Goal: Transaction & Acquisition: Purchase product/service

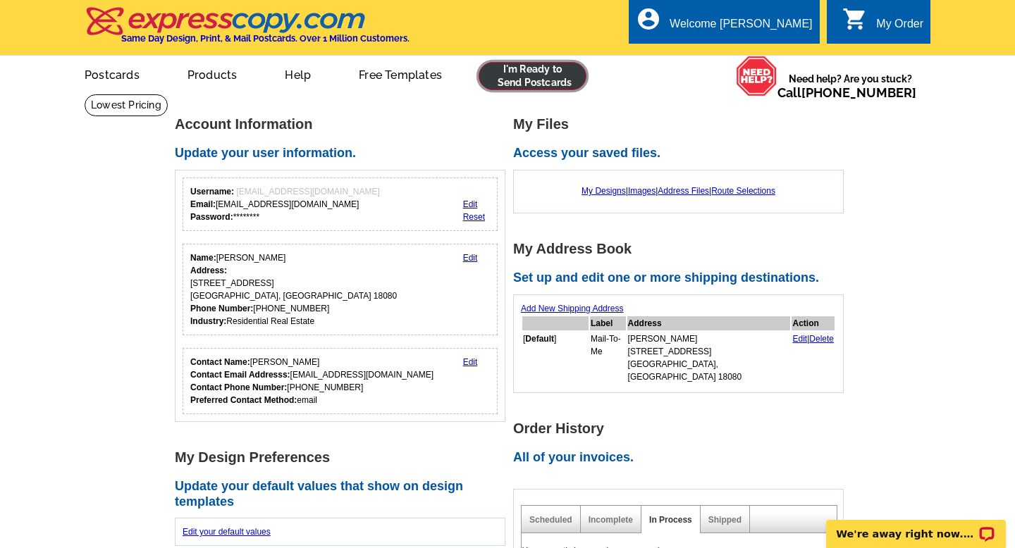
click at [565, 74] on link at bounding box center [533, 76] width 108 height 28
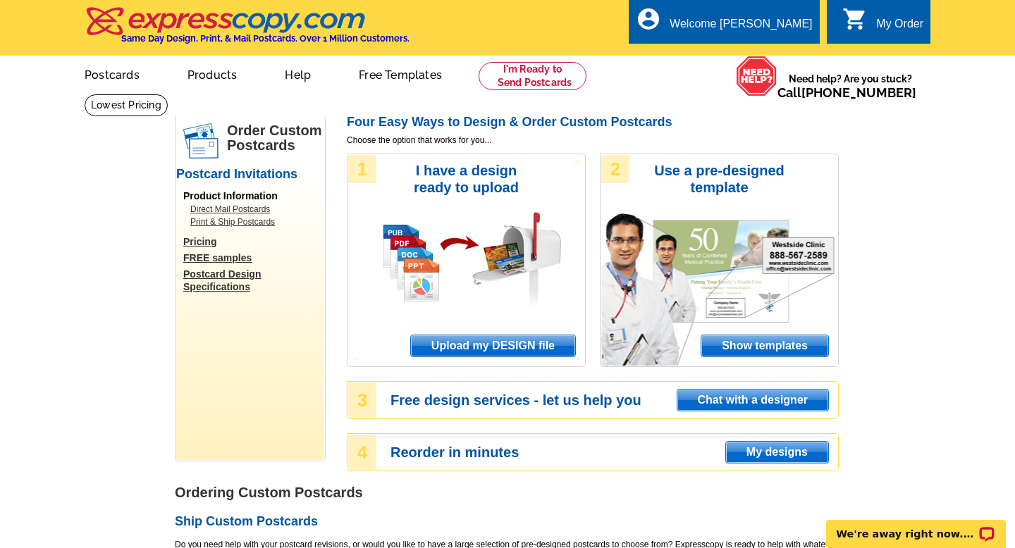
click at [769, 337] on span "Show templates" at bounding box center [764, 346] width 127 height 21
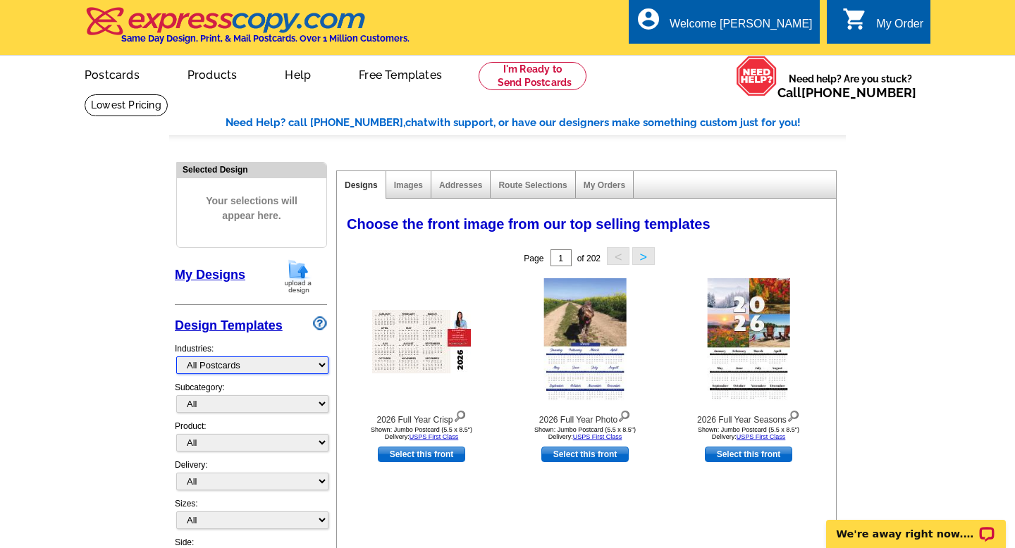
click at [288, 369] on select "What's New Real Estate Mortgage Insurance HVAC Dental Solar EDDM - NEW! Calenda…" at bounding box center [252, 366] width 152 height 18
select select "785"
click at [176, 357] on select "What's New Real Estate Mortgage Insurance HVAC Dental Solar EDDM - NEW! Calenda…" at bounding box center [252, 366] width 152 height 18
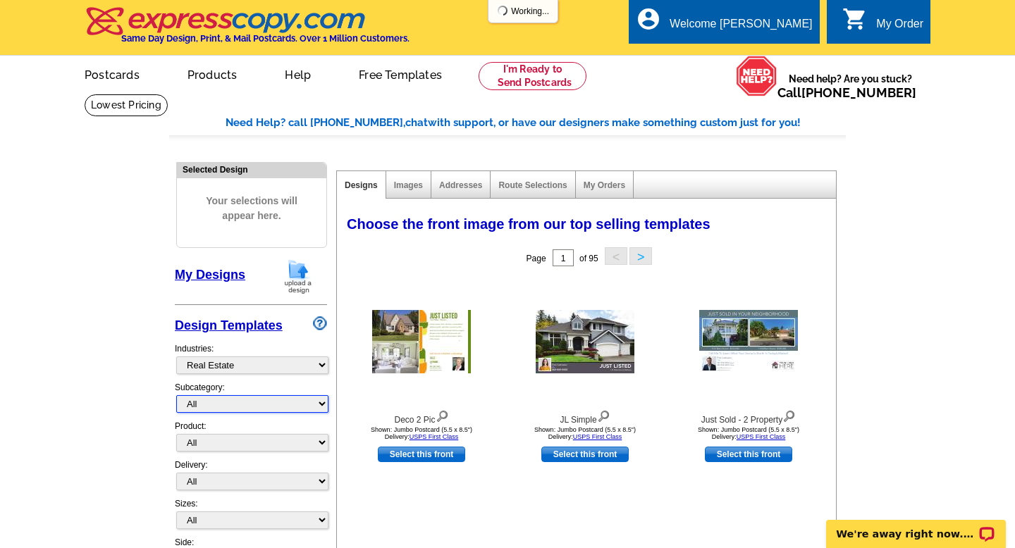
click at [295, 405] on select "All RE/MAX® Referrals Keller Williams® Berkshire Hathaway Home Services Century…" at bounding box center [252, 404] width 152 height 18
select select "789"
click at [176, 395] on select "All RE/MAX® Referrals Keller Williams® Berkshire Hathaway Home Services Century…" at bounding box center [252, 404] width 152 height 18
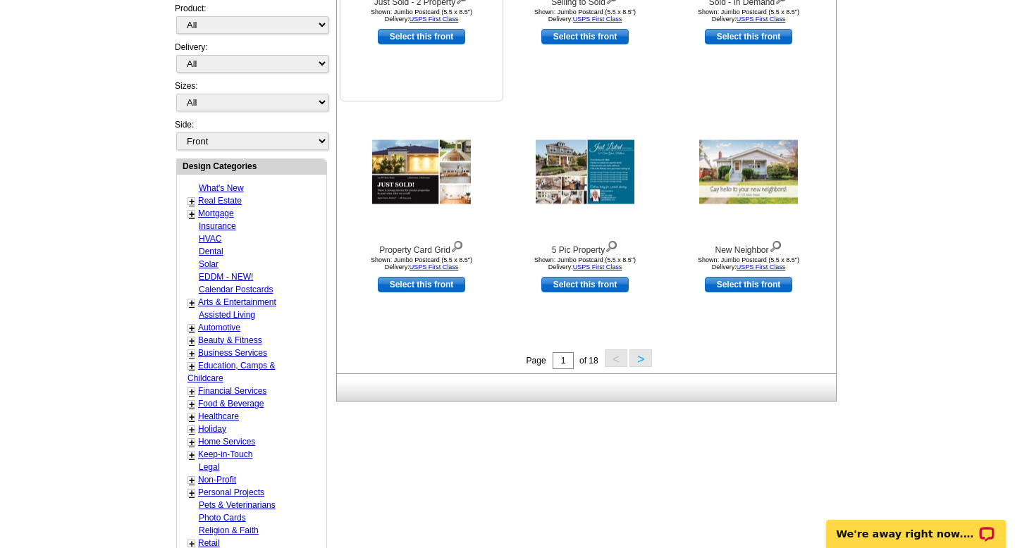
scroll to position [450, 0]
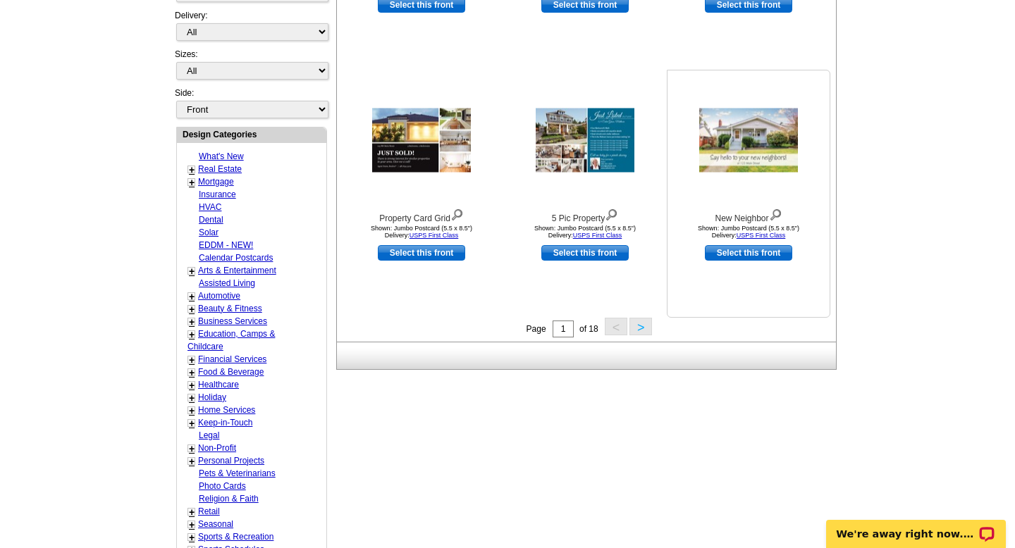
click at [715, 161] on img at bounding box center [748, 141] width 99 height 64
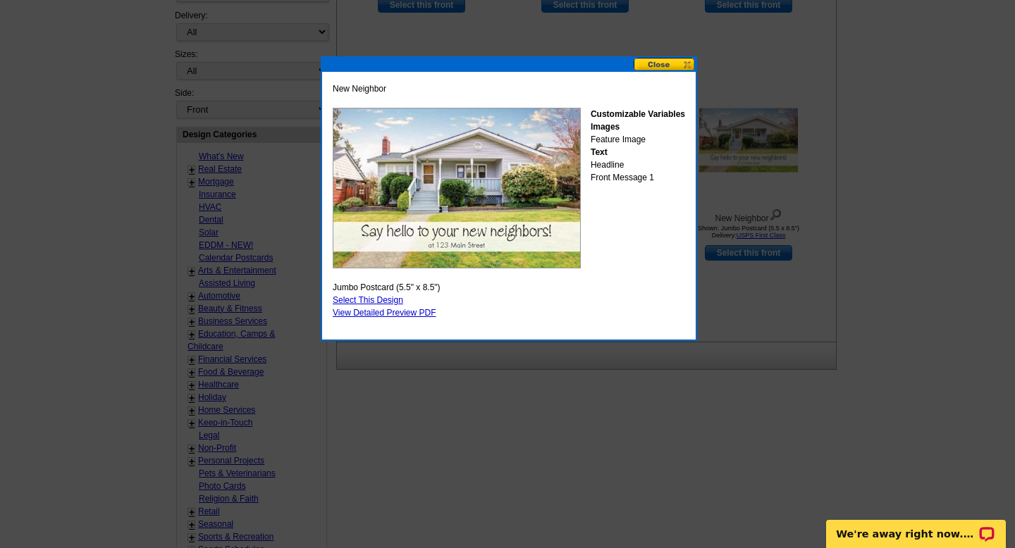
click at [390, 304] on link "Select This Design" at bounding box center [368, 300] width 70 height 10
select select "2"
select select "back"
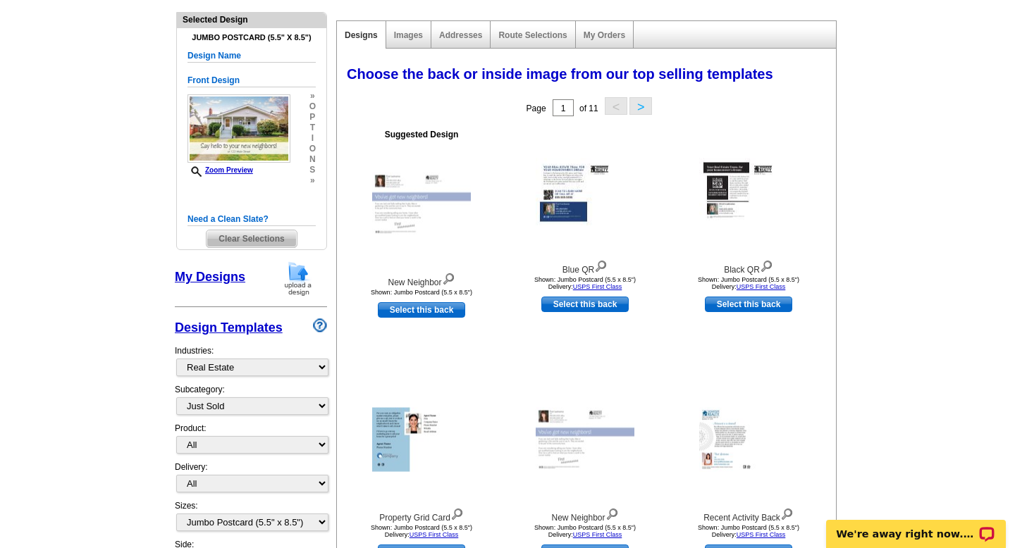
scroll to position [146, 0]
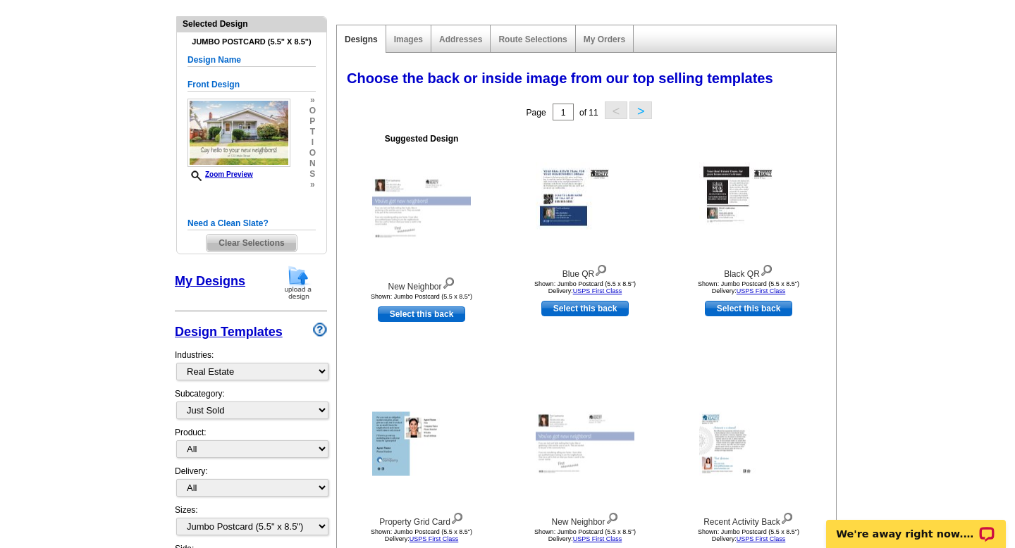
click at [200, 285] on link "My Designs" at bounding box center [210, 281] width 70 height 14
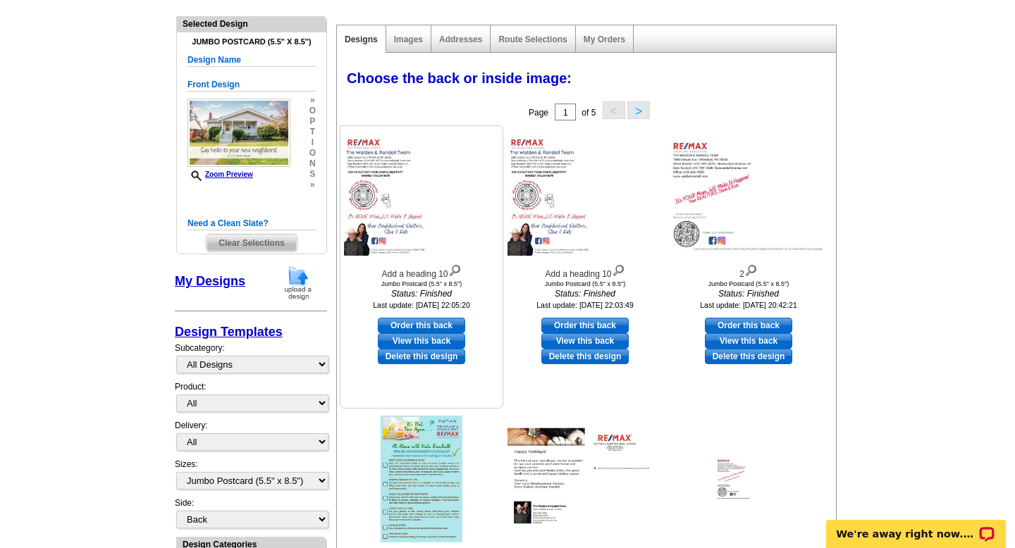
click at [441, 337] on link "View this back" at bounding box center [421, 341] width 87 height 16
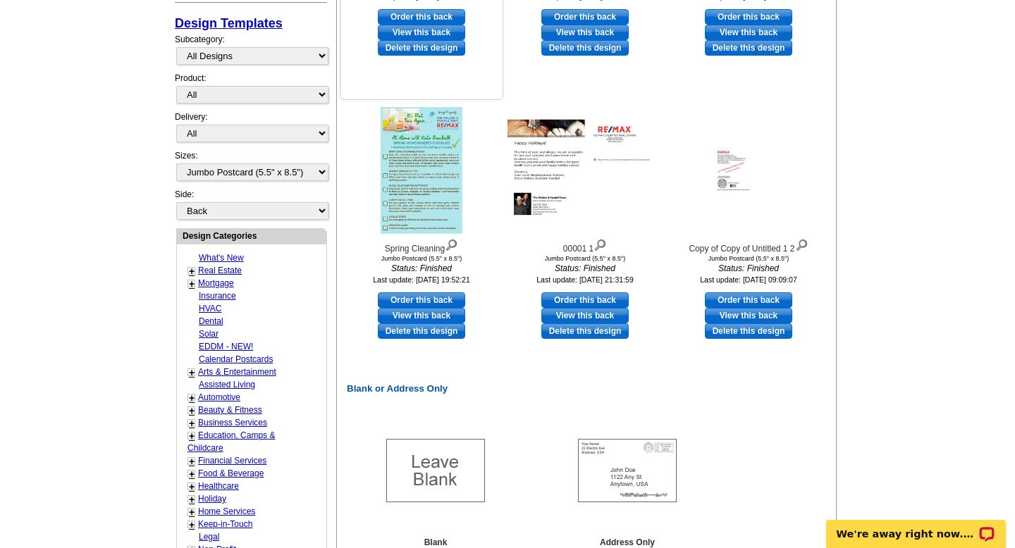
scroll to position [457, 0]
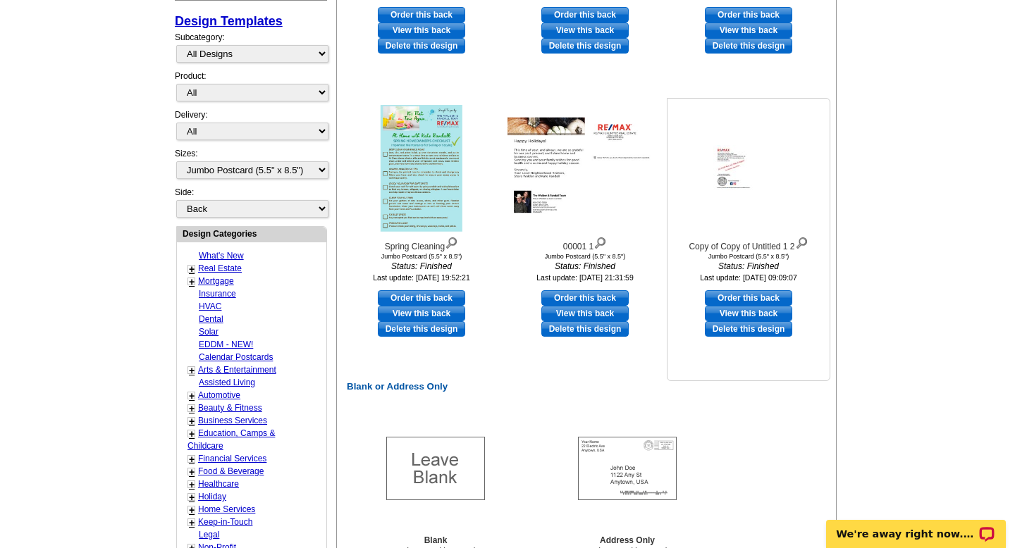
click at [734, 316] on link "View this back" at bounding box center [748, 314] width 87 height 16
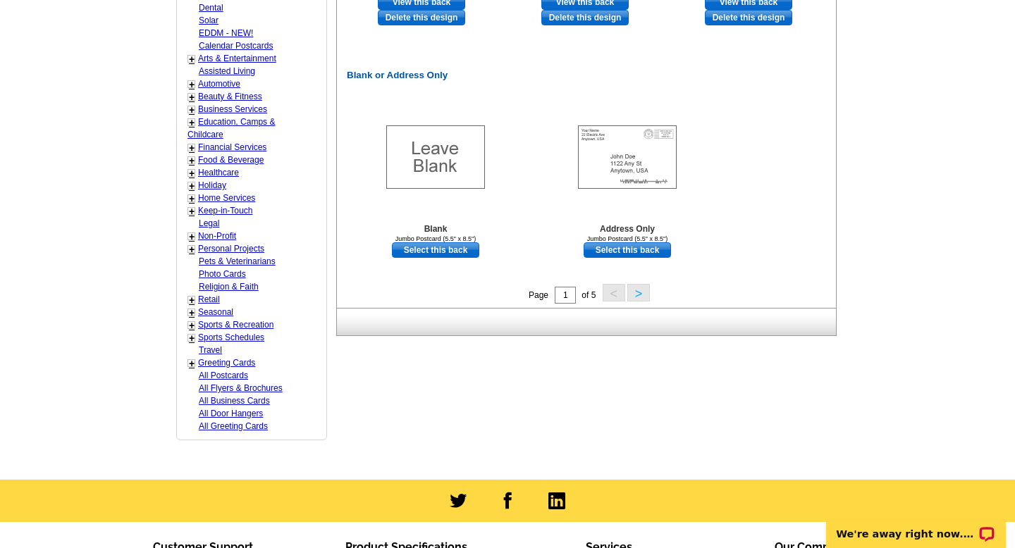
scroll to position [0, 0]
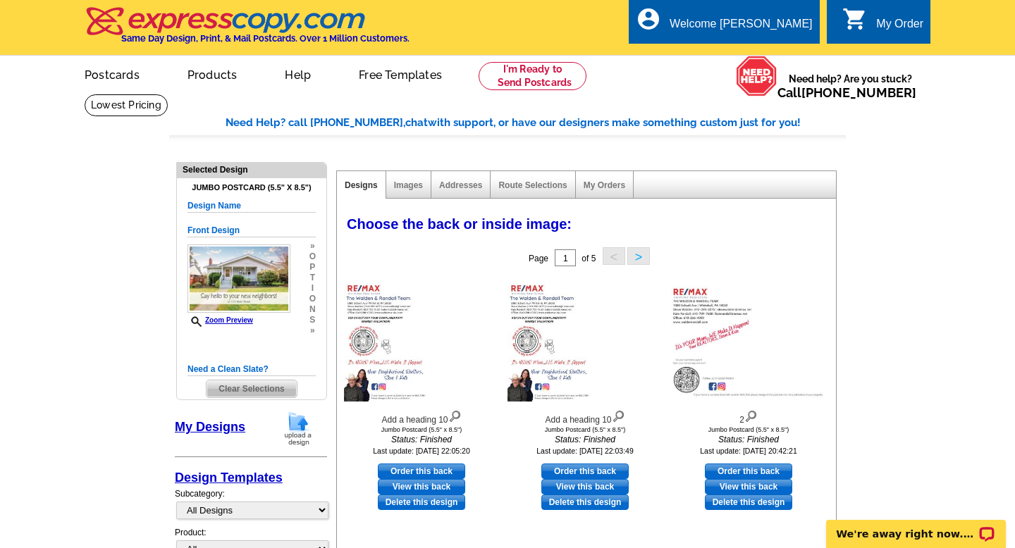
click at [646, 253] on button ">" at bounding box center [638, 256] width 23 height 18
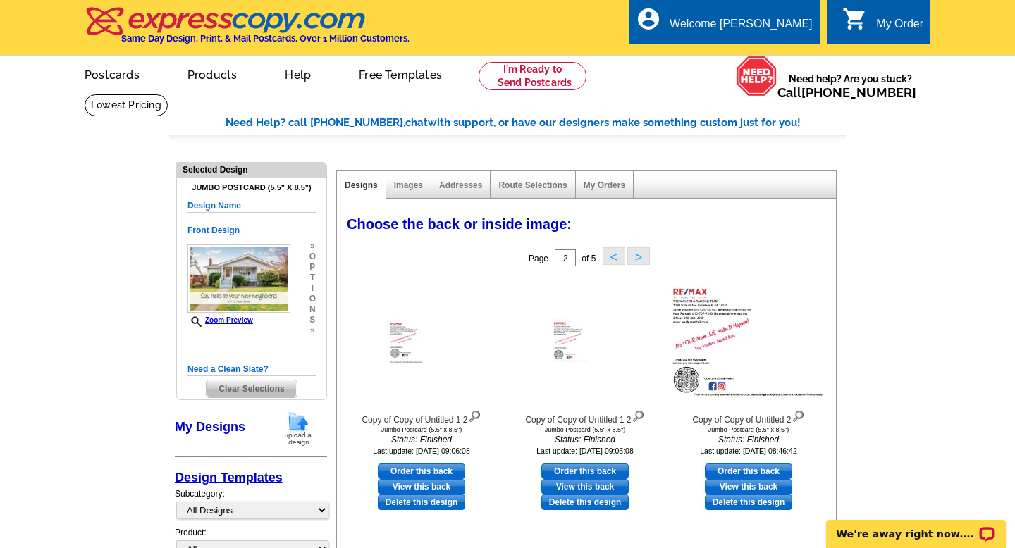
click at [644, 256] on button ">" at bounding box center [638, 256] width 23 height 18
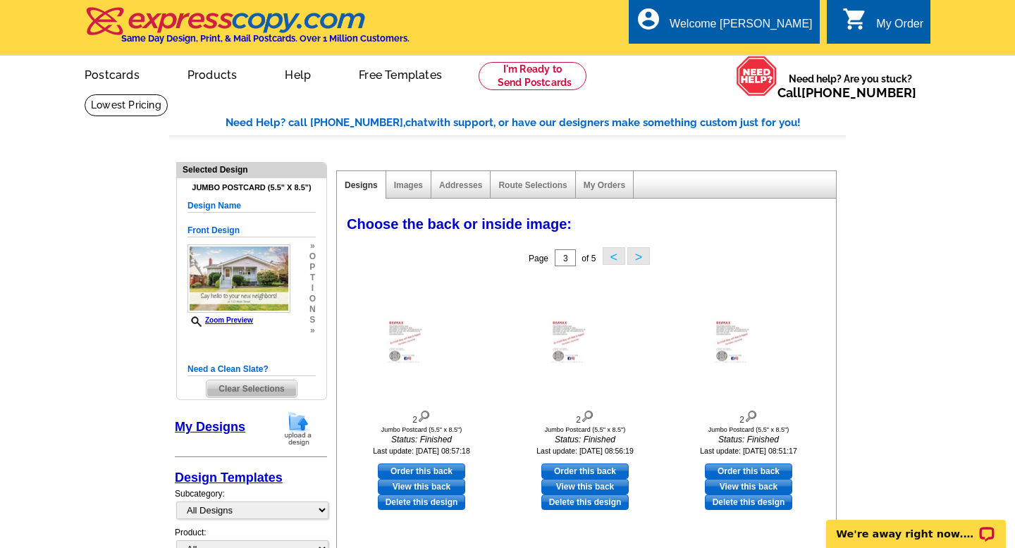
click at [638, 253] on button ">" at bounding box center [638, 256] width 23 height 18
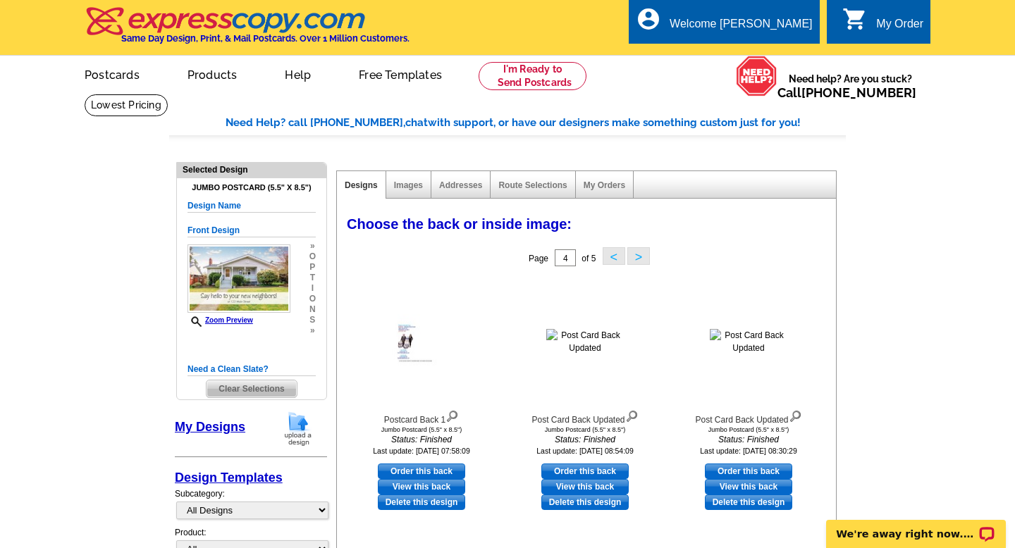
click at [288, 431] on img at bounding box center [298, 429] width 37 height 36
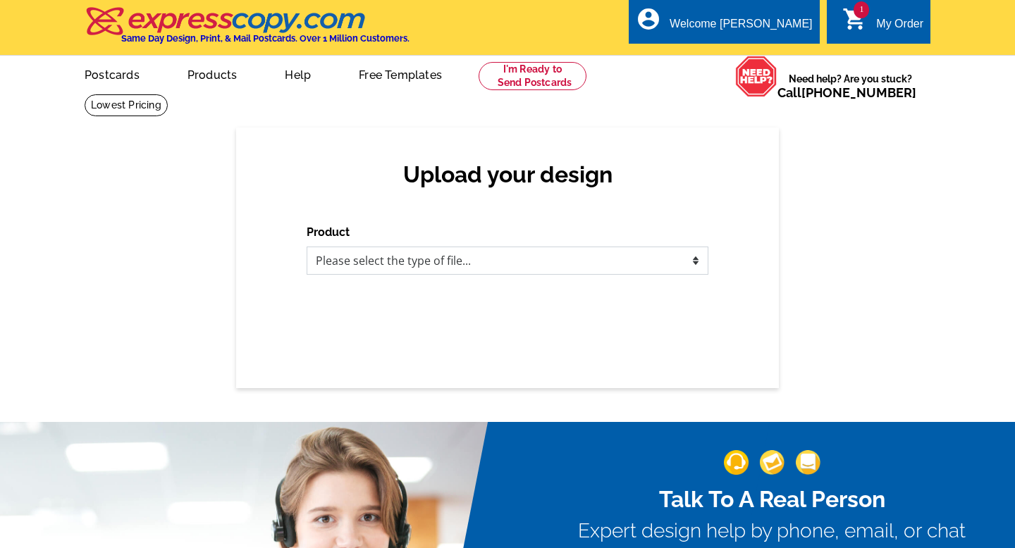
click at [593, 248] on select "Please select the type of file... Postcards Business Cards Letters and flyers G…" at bounding box center [508, 261] width 402 height 28
select select "1"
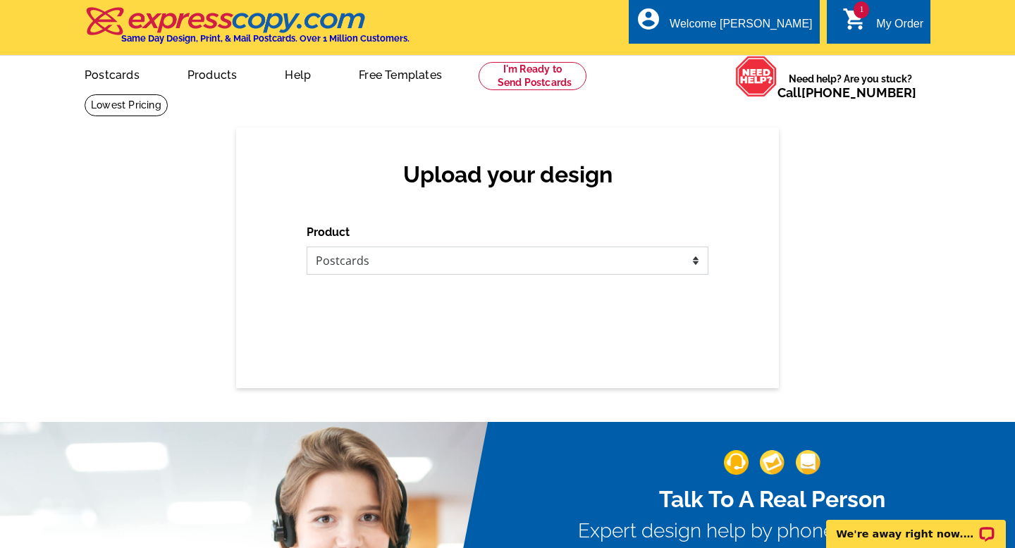
click at [307, 247] on select "Please select the type of file... Postcards Business Cards Letters and flyers G…" at bounding box center [508, 261] width 402 height 28
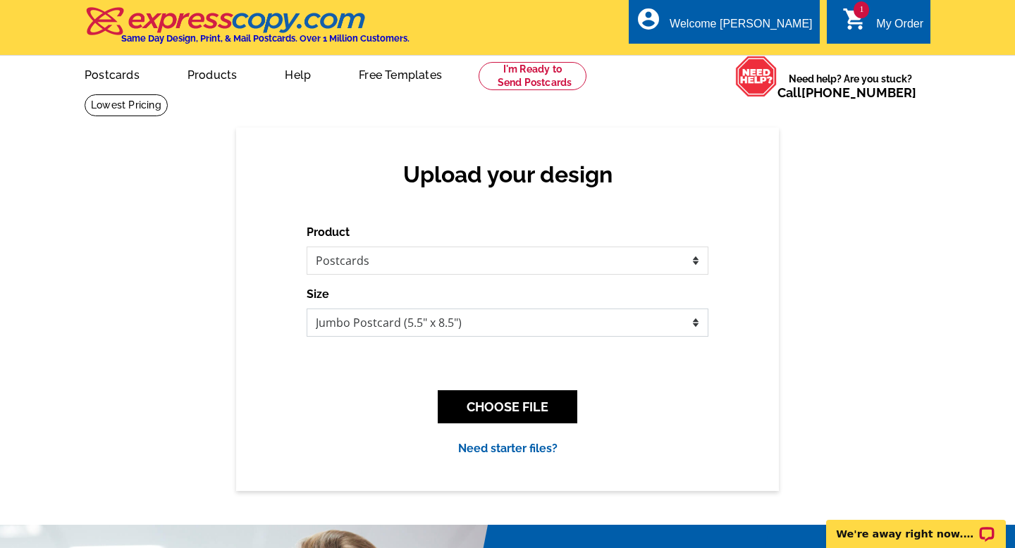
click at [590, 324] on select "Jumbo Postcard (5.5" x 8.5") Regular Postcard (4.25" x 5.6") Panoramic Postcard…" at bounding box center [508, 323] width 402 height 28
select select "1"
click at [307, 309] on select "Jumbo Postcard (5.5" x 8.5") Regular Postcard (4.25" x 5.6") Panoramic Postcard…" at bounding box center [508, 323] width 402 height 28
click at [555, 403] on button "CHOOSE FILE" at bounding box center [508, 407] width 140 height 33
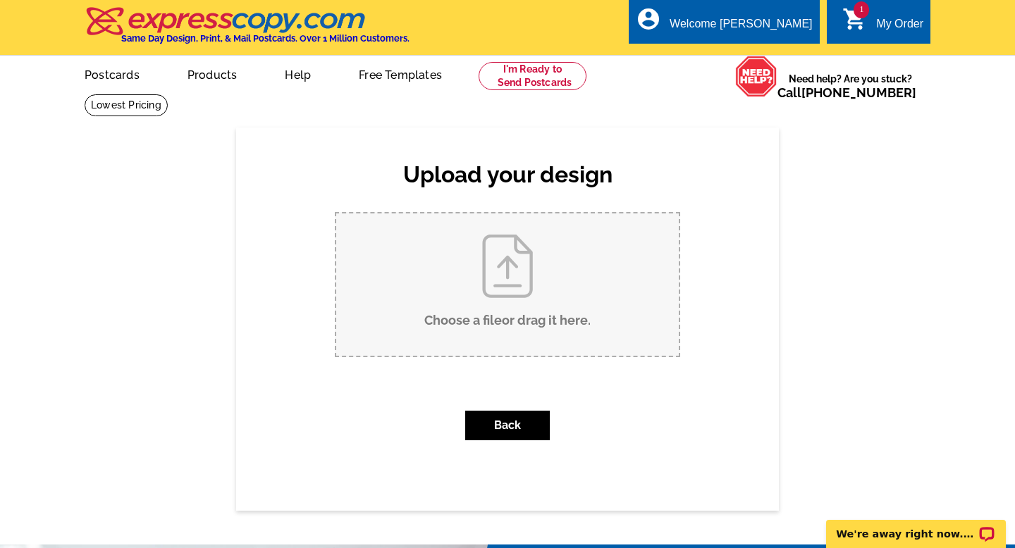
click at [559, 323] on input "Choose a file or drag it here ." at bounding box center [507, 285] width 343 height 142
type input "C:\fakepath\UPDATED POSTCARD BACK.jpg"
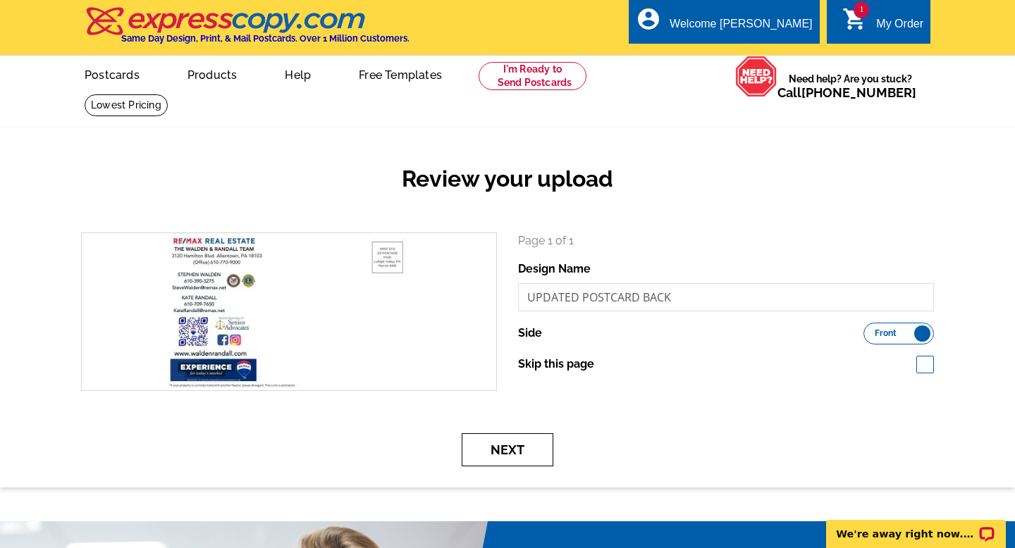
click at [501, 450] on button "Next" at bounding box center [508, 450] width 92 height 33
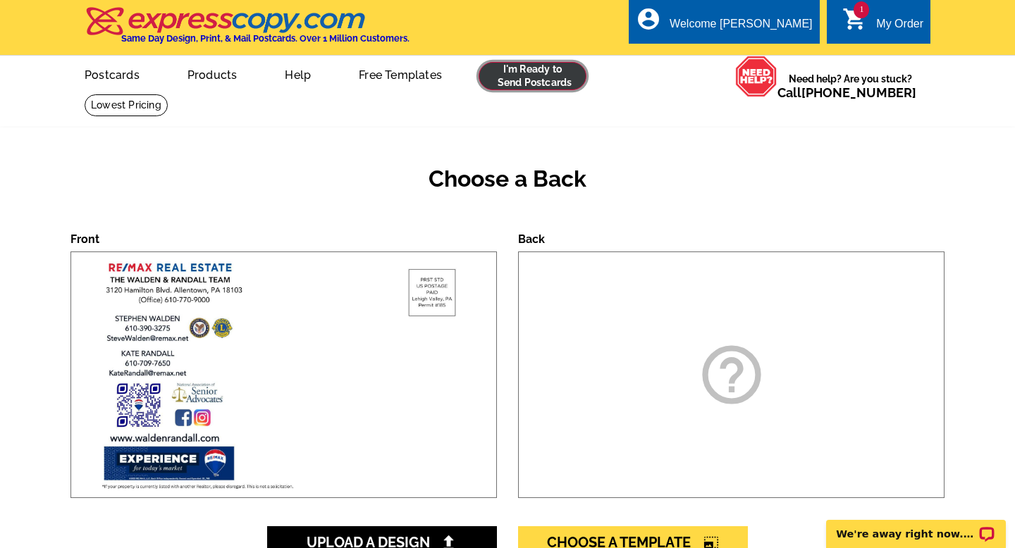
click at [534, 78] on link at bounding box center [533, 76] width 108 height 28
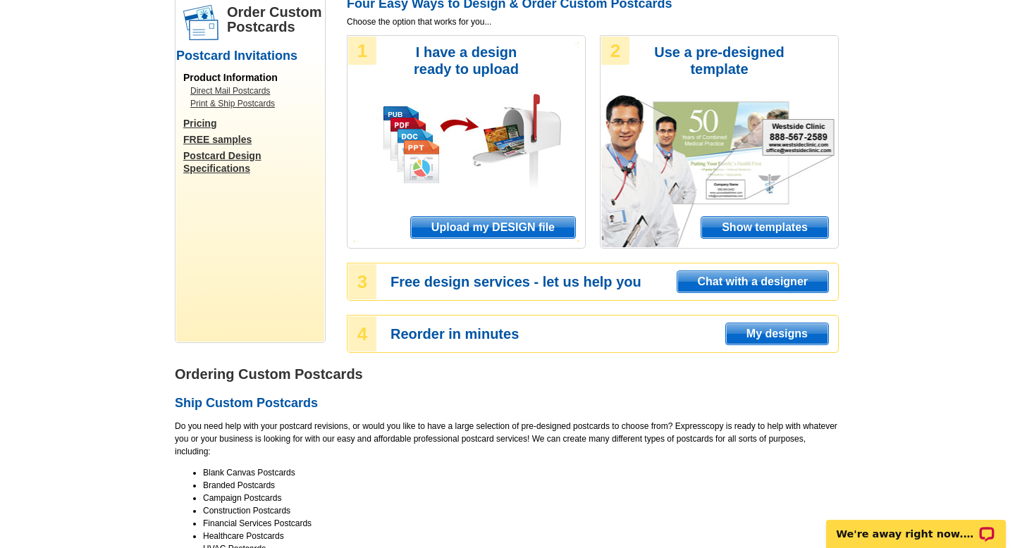
click at [778, 223] on span "Show templates" at bounding box center [764, 227] width 127 height 21
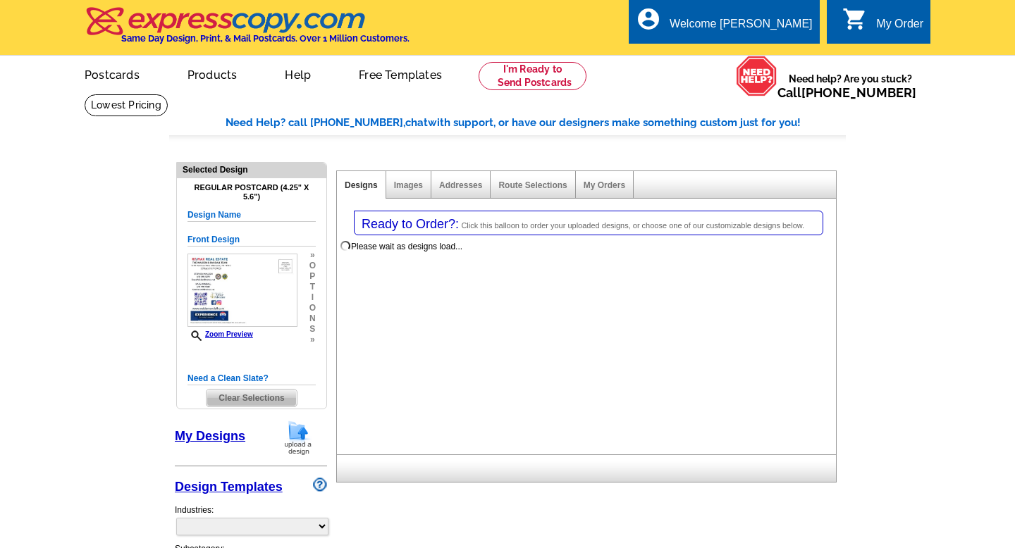
select select "1"
select select "back"
select select "971"
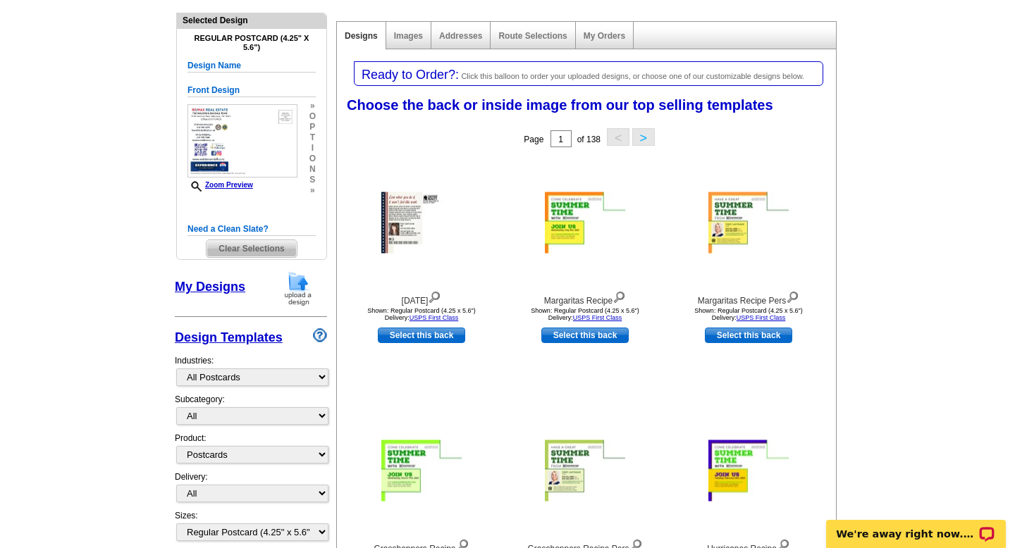
scroll to position [156, 0]
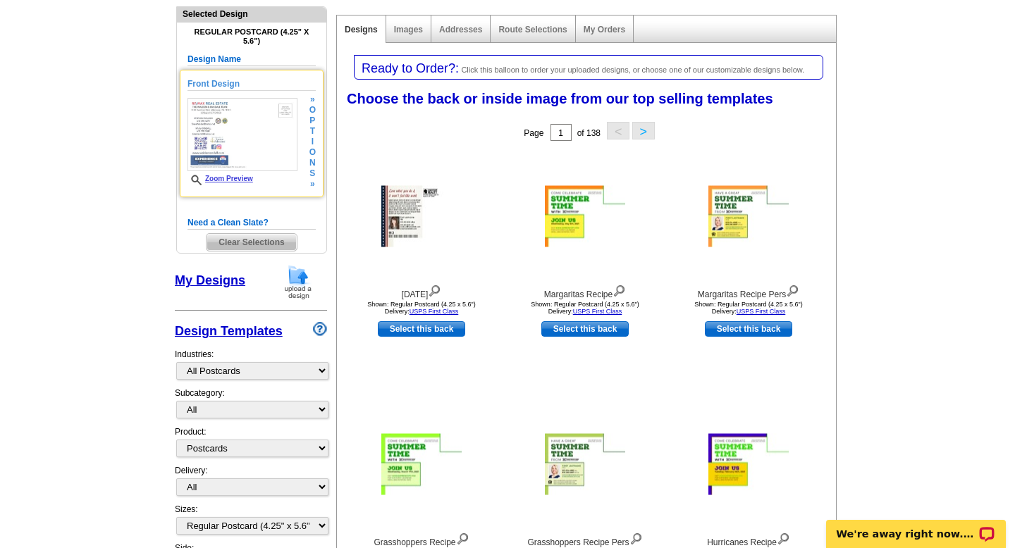
click at [310, 149] on span "o" at bounding box center [312, 152] width 6 height 11
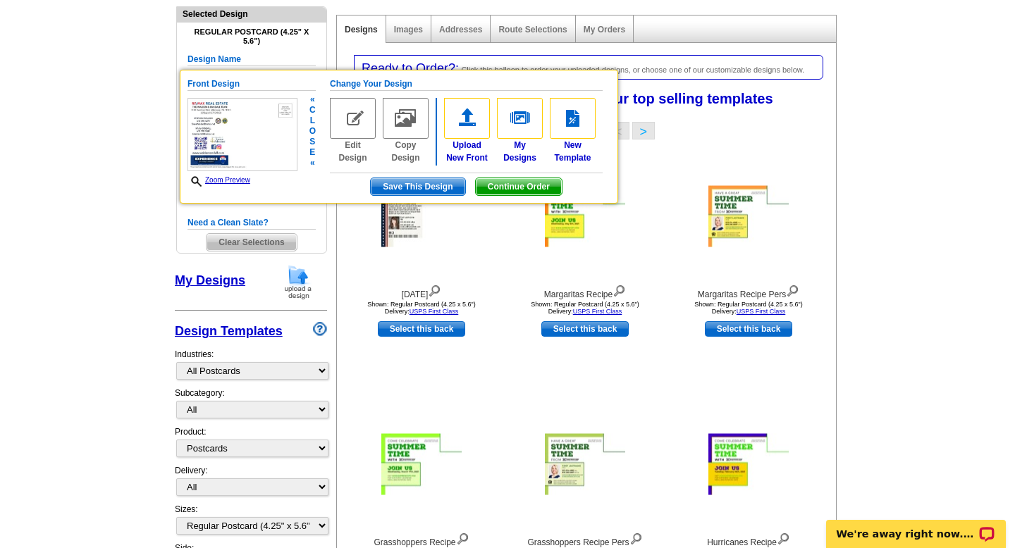
click at [410, 127] on img at bounding box center [406, 118] width 46 height 41
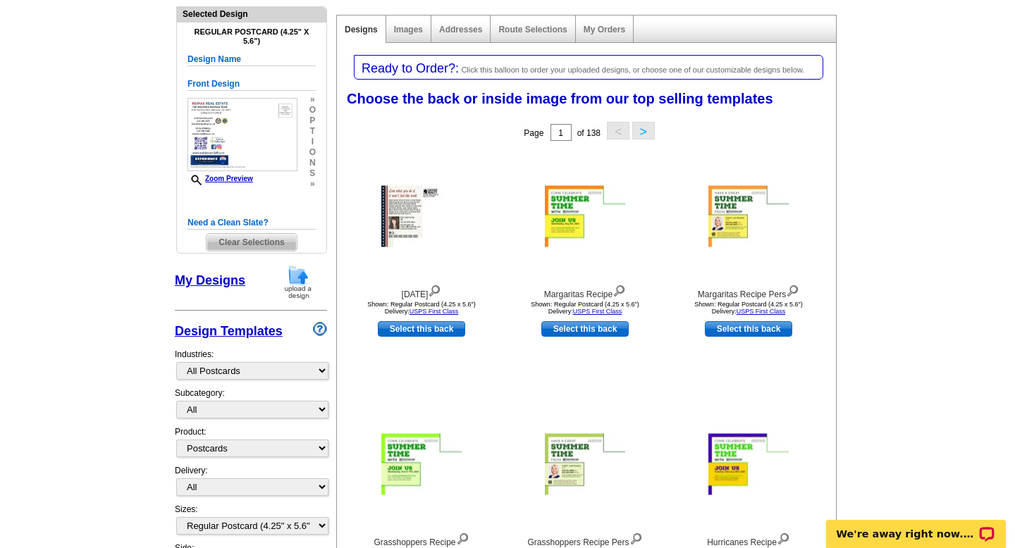
click at [313, 137] on span "i" at bounding box center [312, 142] width 6 height 11
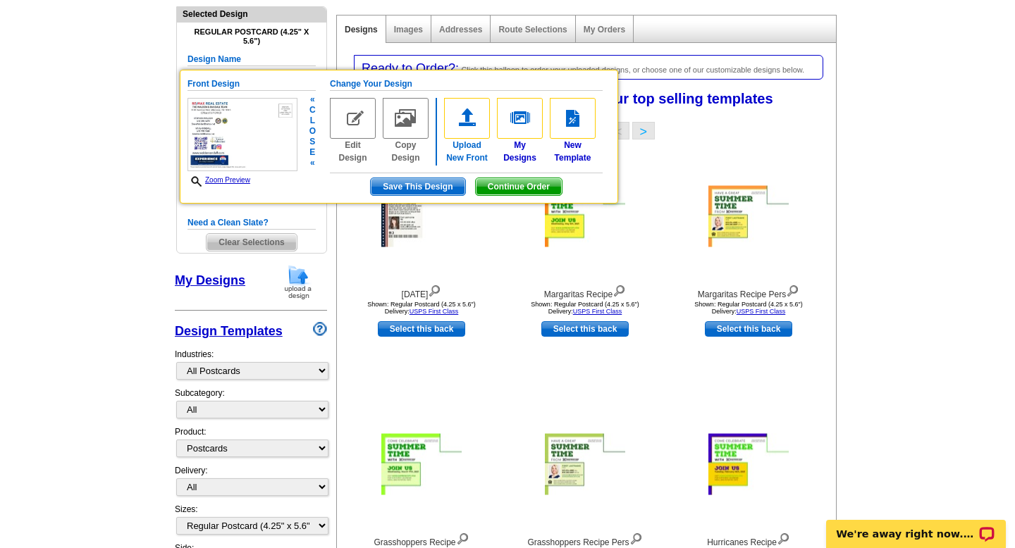
click at [474, 121] on img at bounding box center [467, 118] width 46 height 41
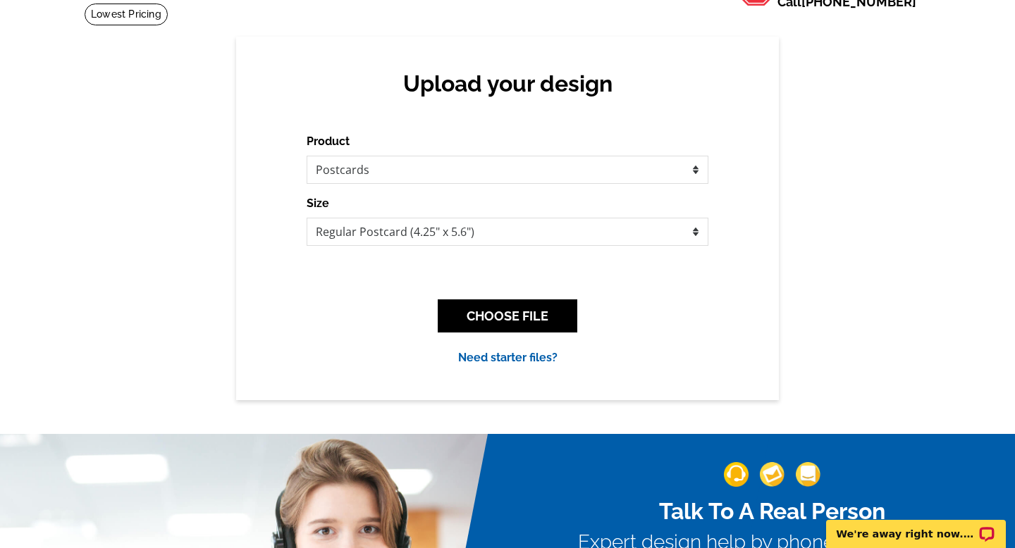
scroll to position [107, 0]
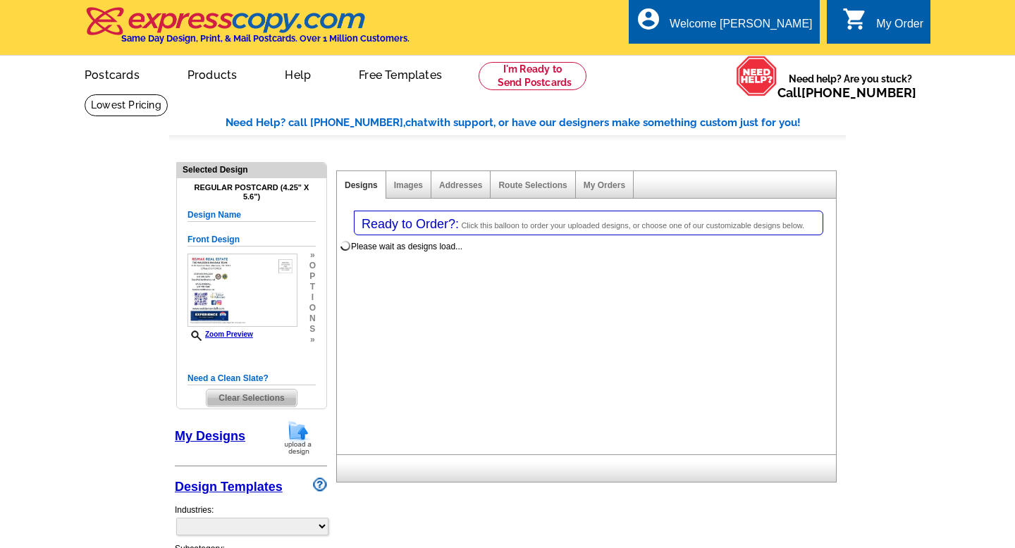
select select "1"
select select "back"
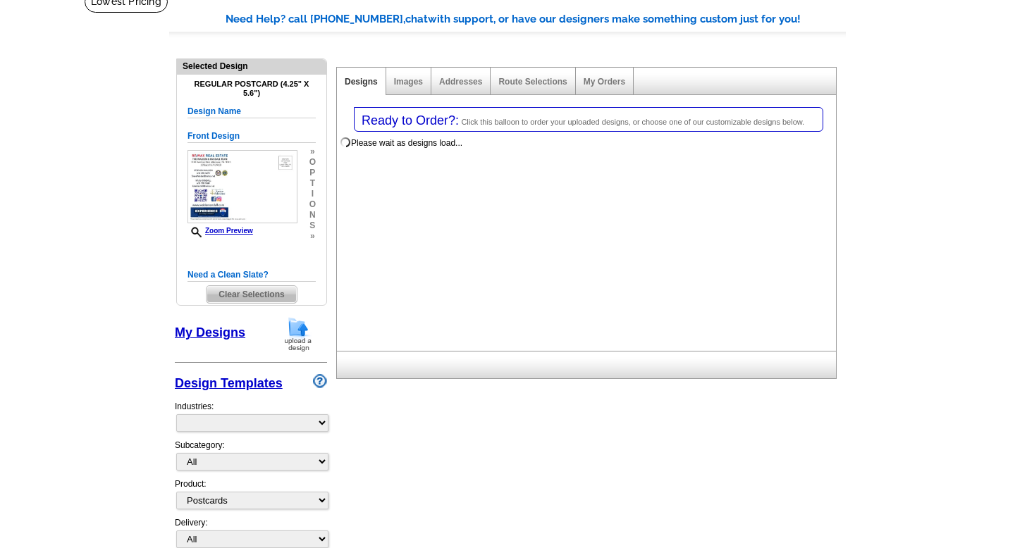
select select "971"
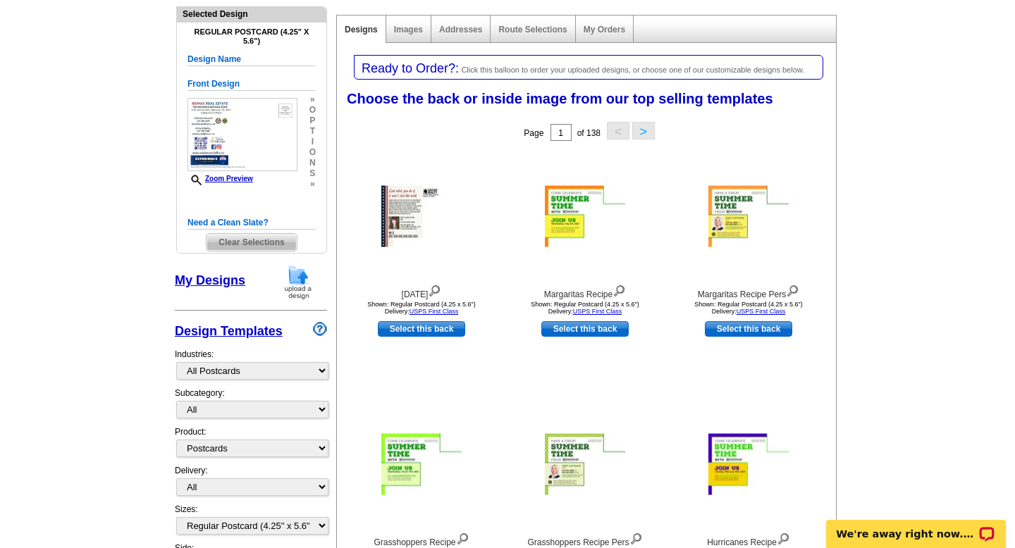
click at [288, 240] on span "Clear Selections" at bounding box center [252, 242] width 90 height 17
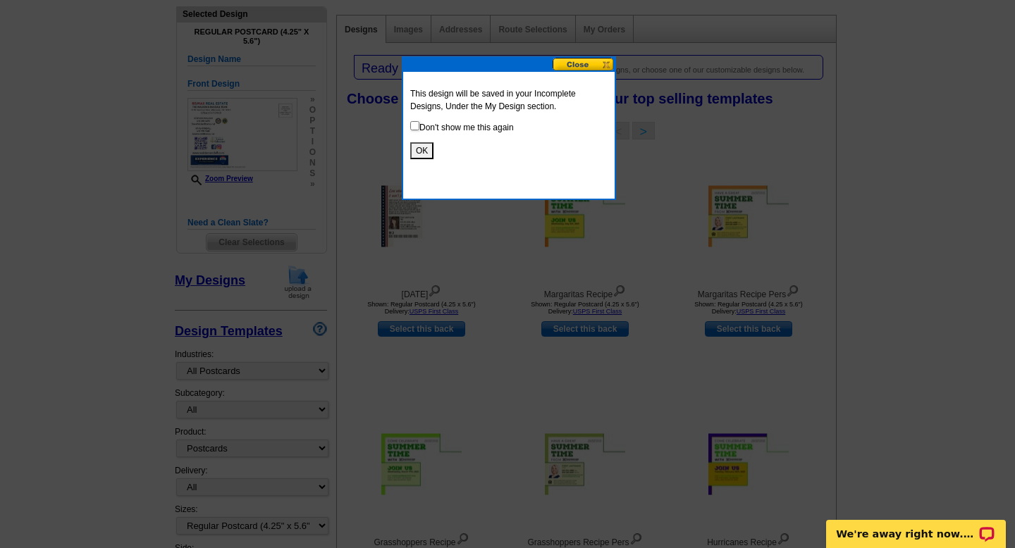
click at [417, 147] on button "OK" at bounding box center [421, 150] width 23 height 17
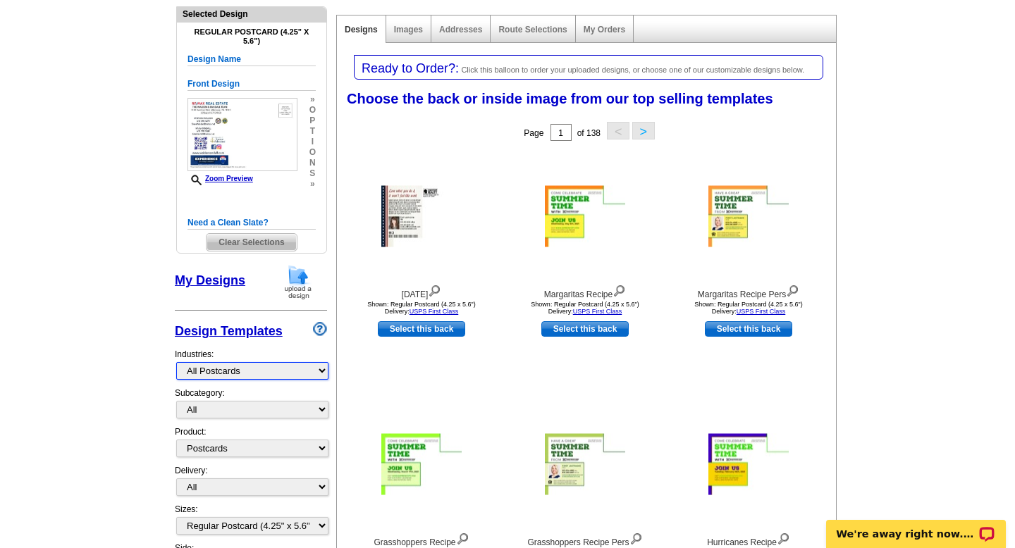
click at [288, 370] on select "What's New Real Estate Mortgage Insurance HVAC Dental Solar EDDM - NEW! Calenda…" at bounding box center [252, 371] width 152 height 18
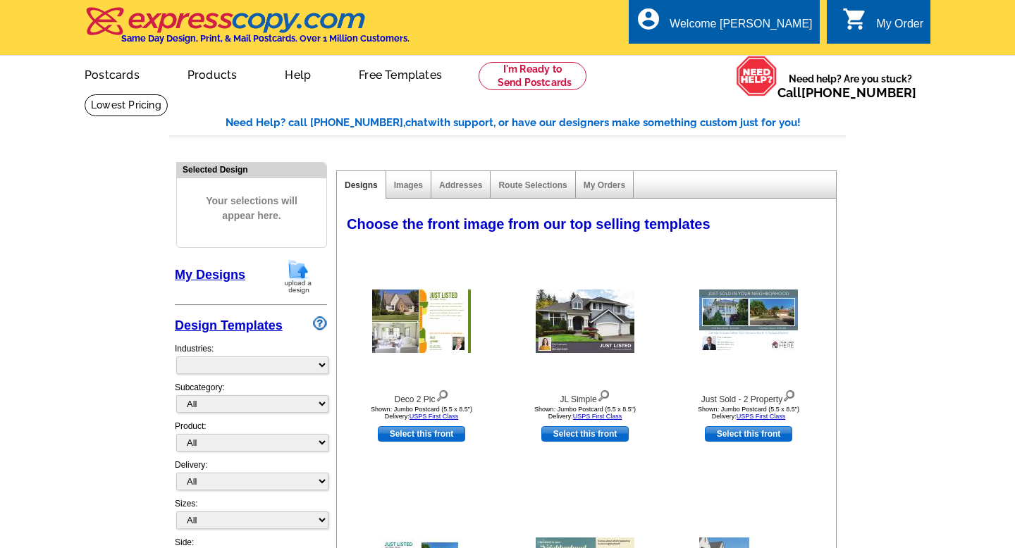
select select "785"
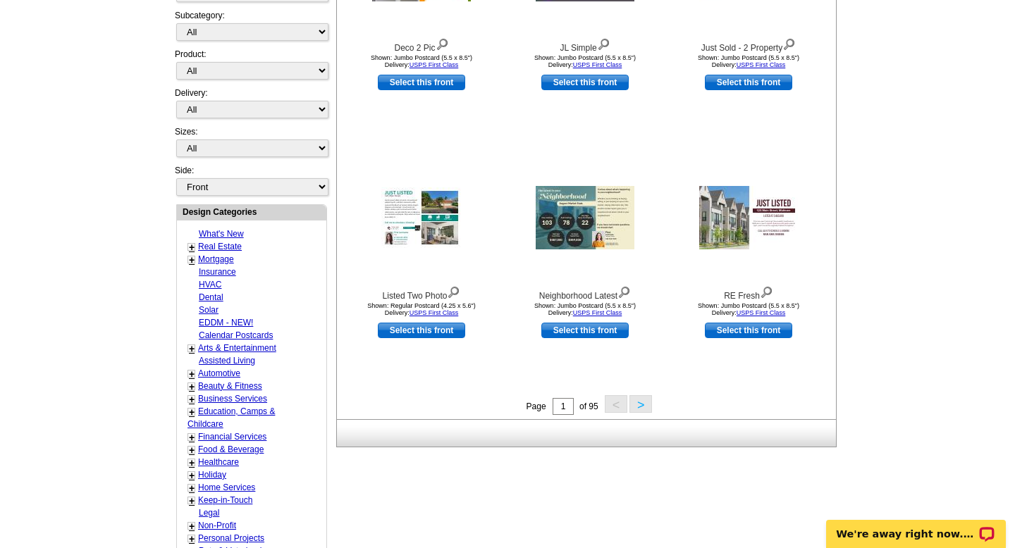
scroll to position [285, 0]
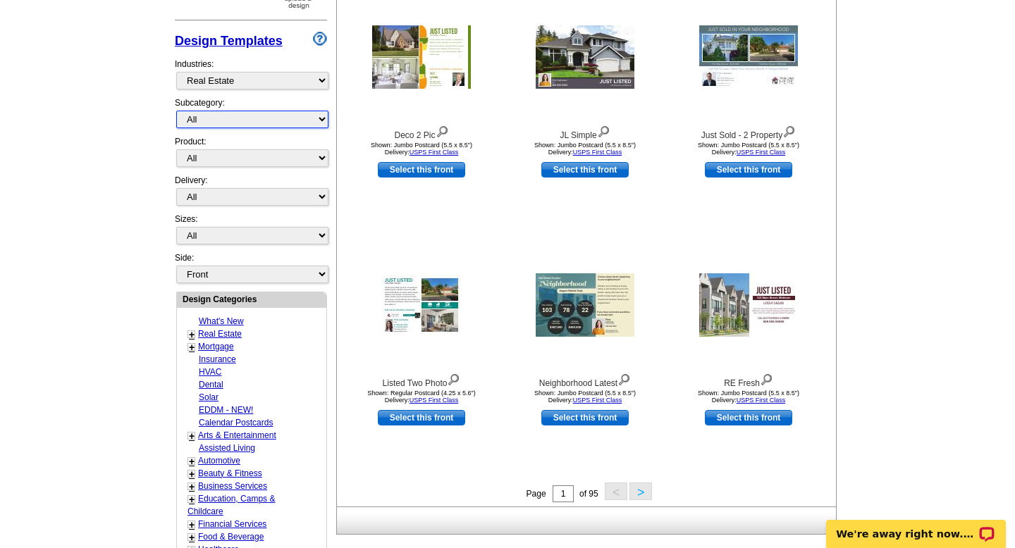
click at [266, 121] on select "All RE/MAX® Referrals Keller Williams® Berkshire Hathaway Home Services Century…" at bounding box center [252, 120] width 152 height 18
select select "789"
click at [176, 111] on select "All RE/MAX® Referrals Keller Williams® Berkshire Hathaway Home Services Century…" at bounding box center [252, 120] width 152 height 18
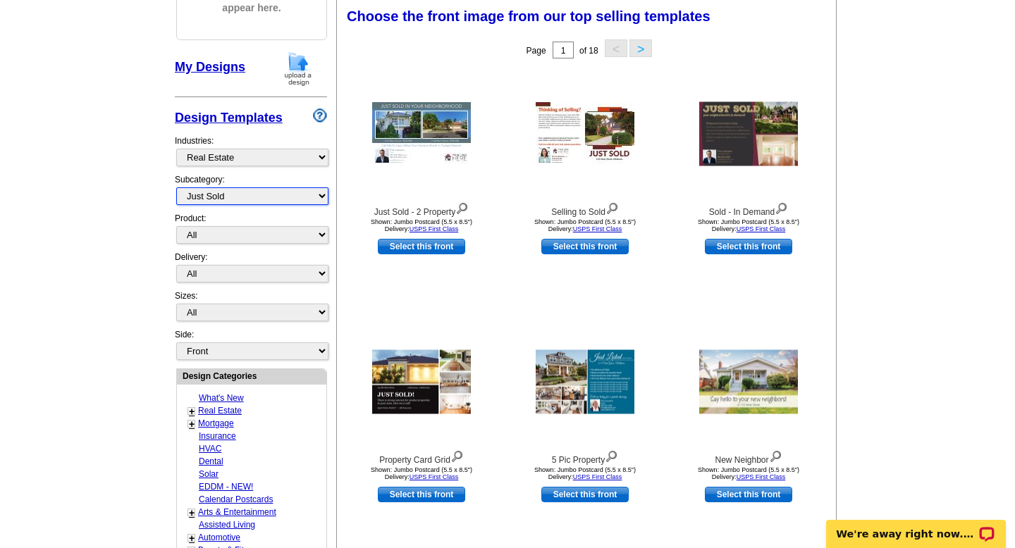
scroll to position [207, 0]
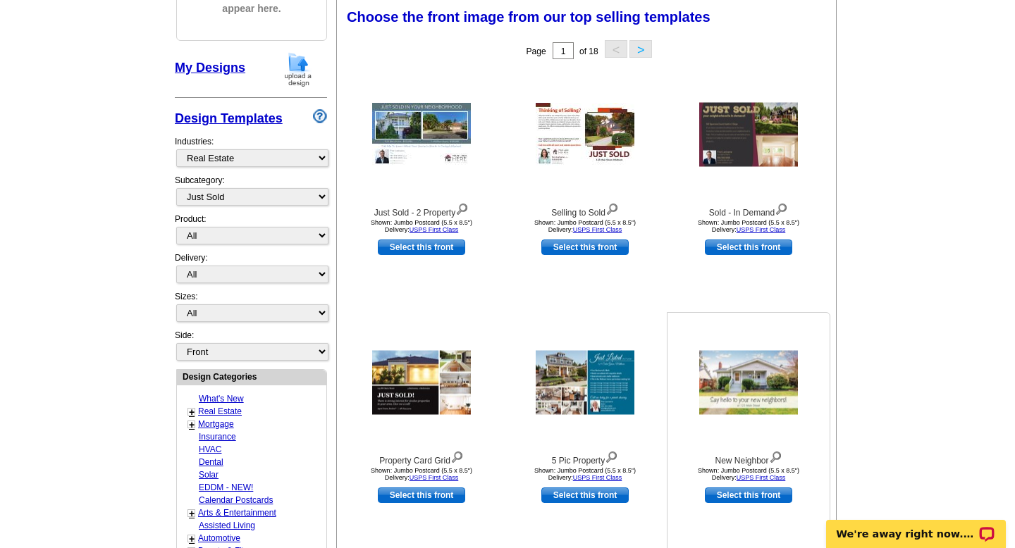
click at [740, 493] on link "Select this front" at bounding box center [748, 496] width 87 height 16
select select "2"
select select "back"
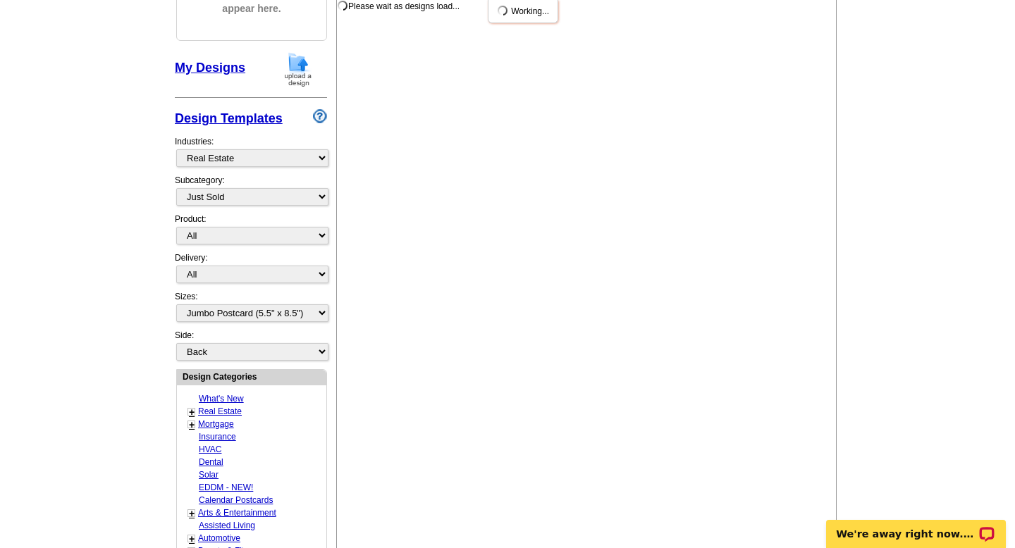
scroll to position [0, 0]
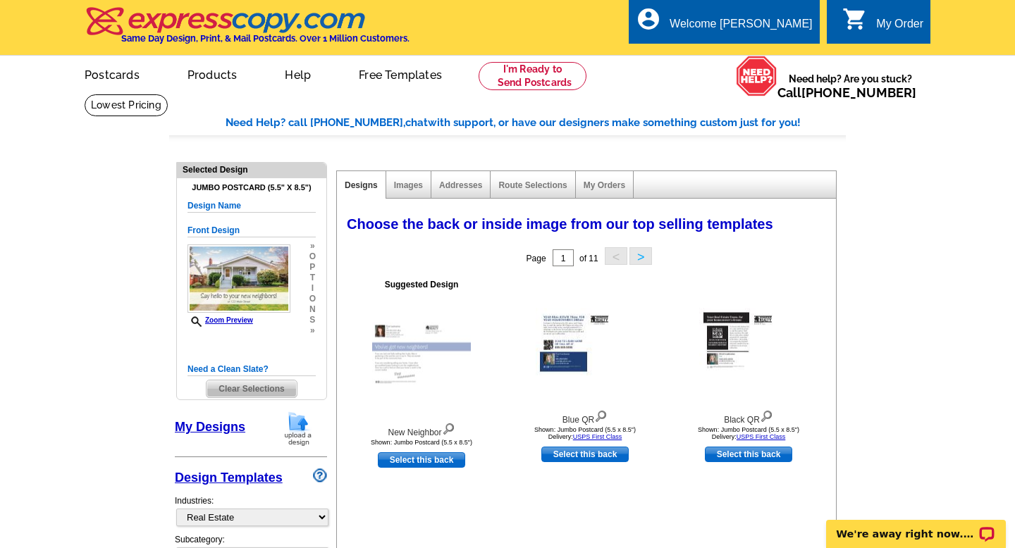
click at [226, 426] on link "My Designs" at bounding box center [210, 427] width 70 height 14
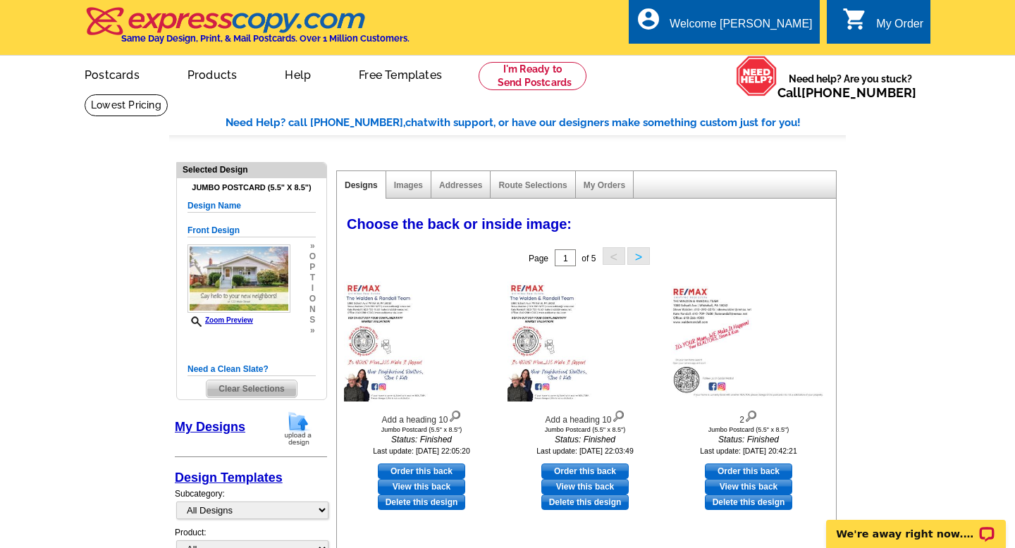
click at [298, 425] on img at bounding box center [298, 429] width 37 height 36
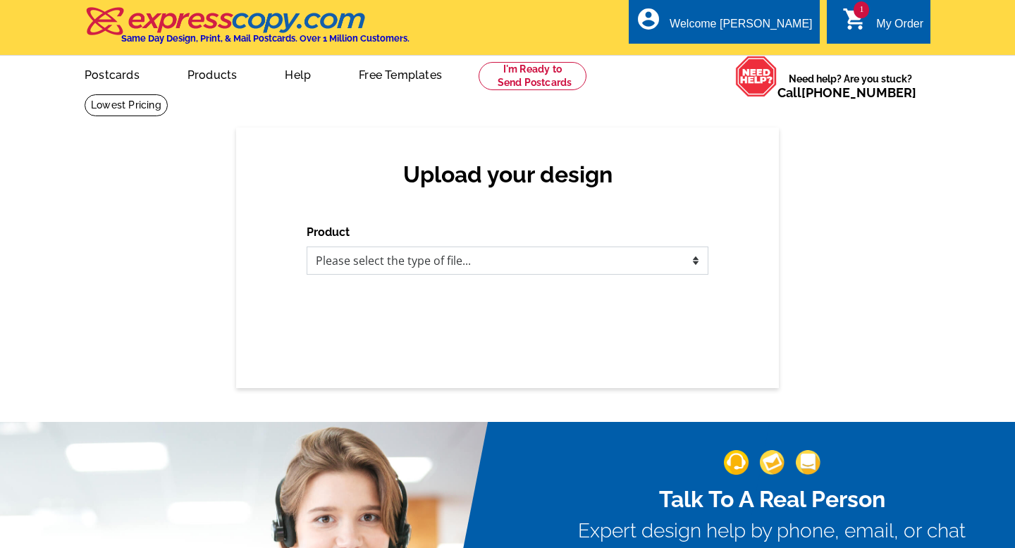
click at [398, 271] on select "Please select the type of file... Postcards Business Cards Letters and flyers G…" at bounding box center [508, 261] width 402 height 28
select select "1"
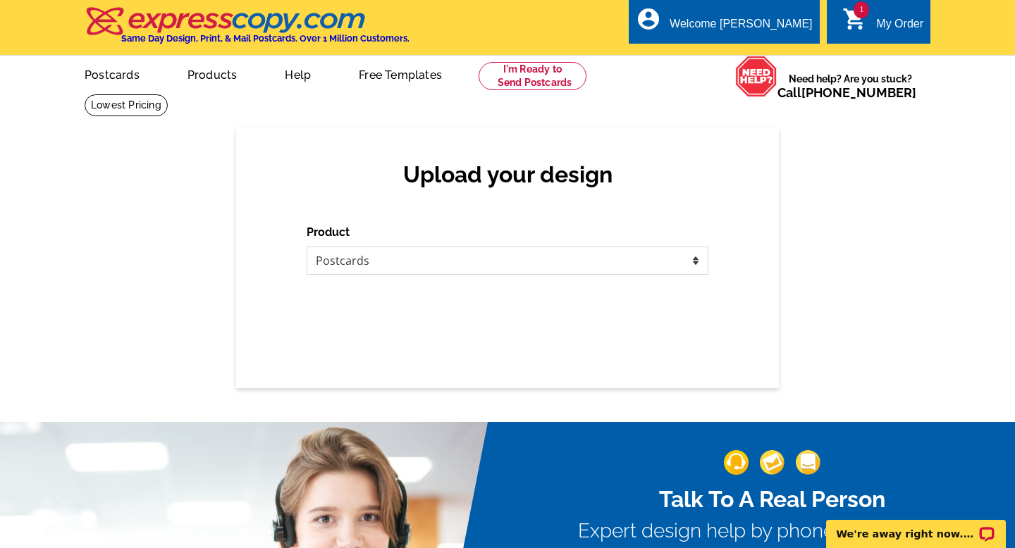
click at [307, 247] on select "Please select the type of file... Postcards Business Cards Letters and flyers G…" at bounding box center [508, 261] width 402 height 28
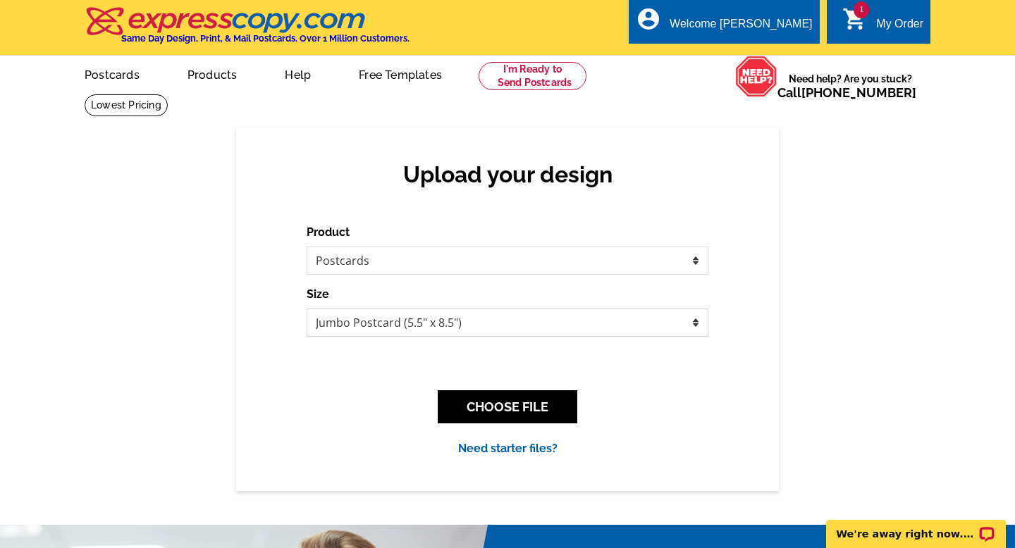
click at [402, 328] on select "Jumbo Postcard (5.5" x 8.5") Regular Postcard (4.25" x 5.6") Panoramic Postcard…" at bounding box center [508, 323] width 402 height 28
select select "1"
click at [307, 309] on select "Jumbo Postcard (5.5" x 8.5") Regular Postcard (4.25" x 5.6") Panoramic Postcard…" at bounding box center [508, 323] width 402 height 28
click at [483, 410] on button "CHOOSE FILE" at bounding box center [508, 407] width 140 height 33
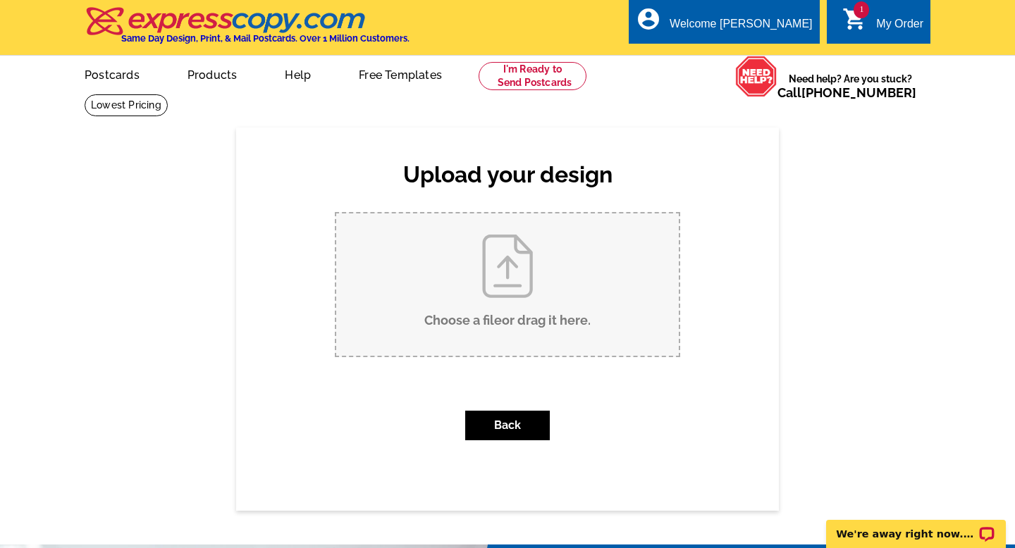
click at [481, 247] on input "Choose a file or drag it here ." at bounding box center [507, 285] width 343 height 142
type input "C:\fakepath\UPDATED POSTCARD BACK.jpg"
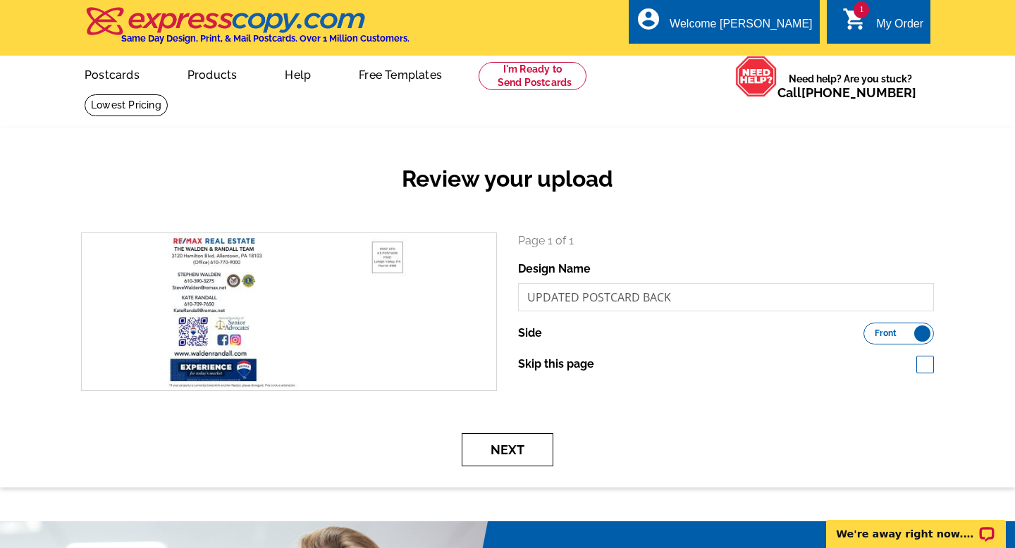
click at [548, 440] on button "Next" at bounding box center [508, 450] width 92 height 33
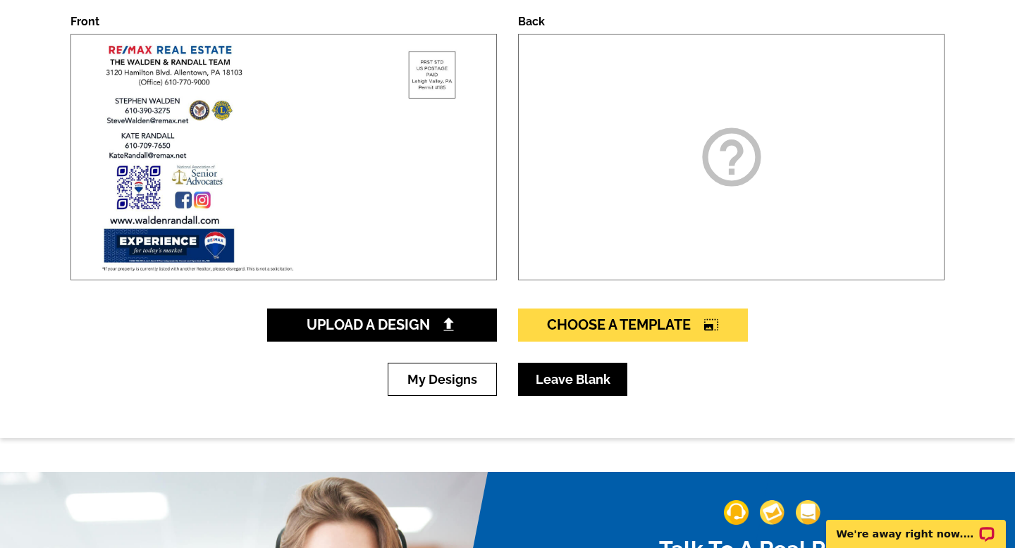
scroll to position [219, 0]
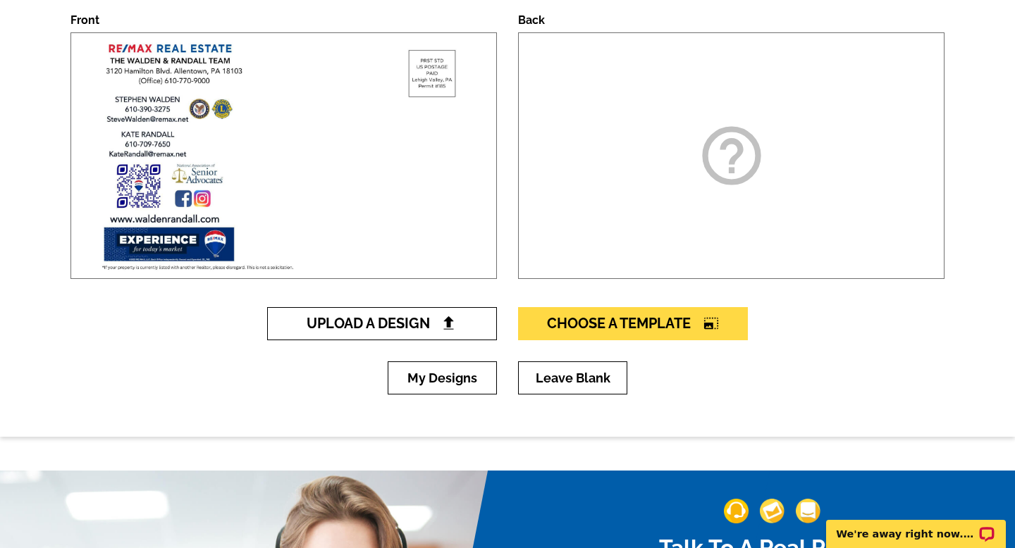
click at [454, 333] on link "Upload A Design" at bounding box center [382, 323] width 230 height 33
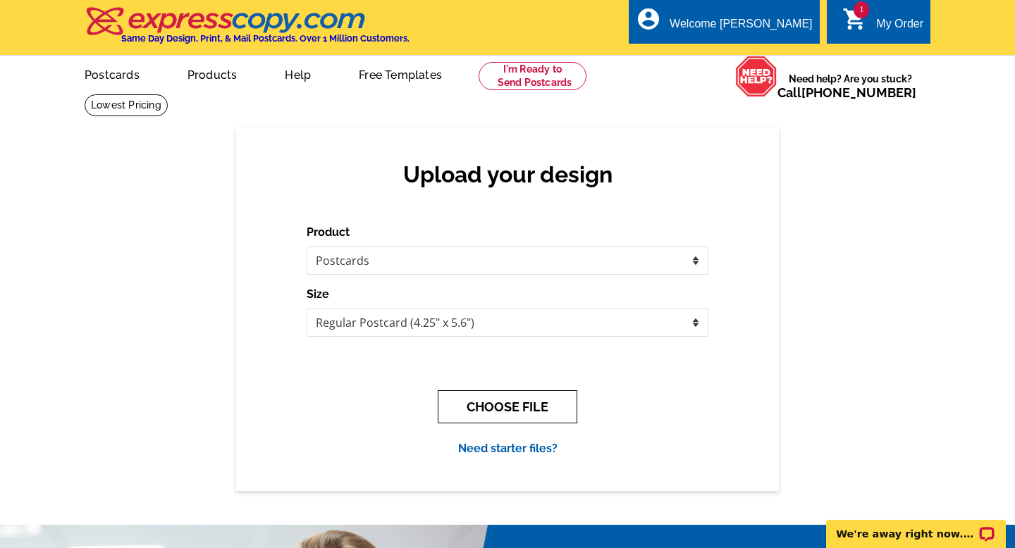
click at [482, 418] on button "CHOOSE FILE" at bounding box center [508, 407] width 140 height 33
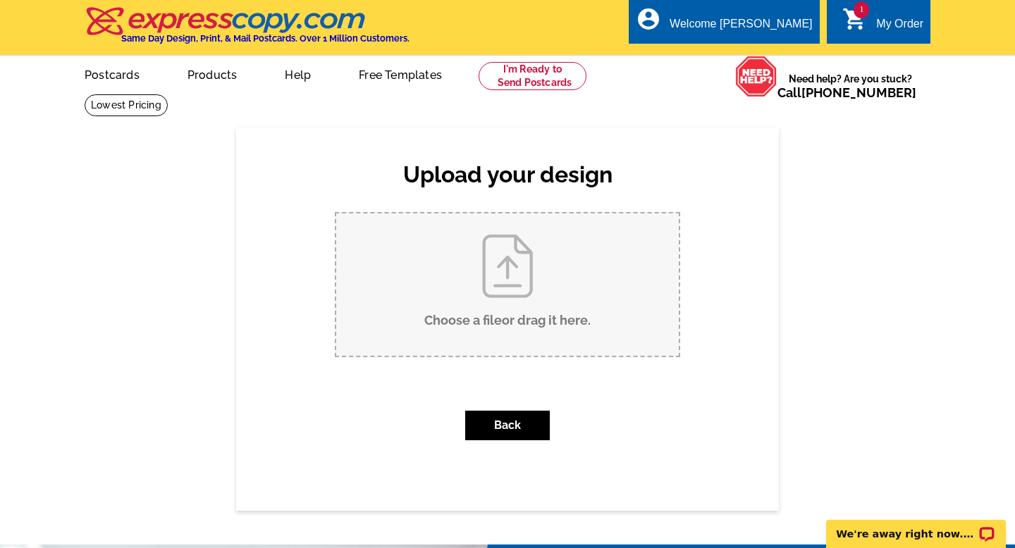
click at [486, 301] on input "Choose a file or drag it here ." at bounding box center [507, 285] width 343 height 142
type input "C:\fakepath\UPDATED POSTCARD BACK.jpg"
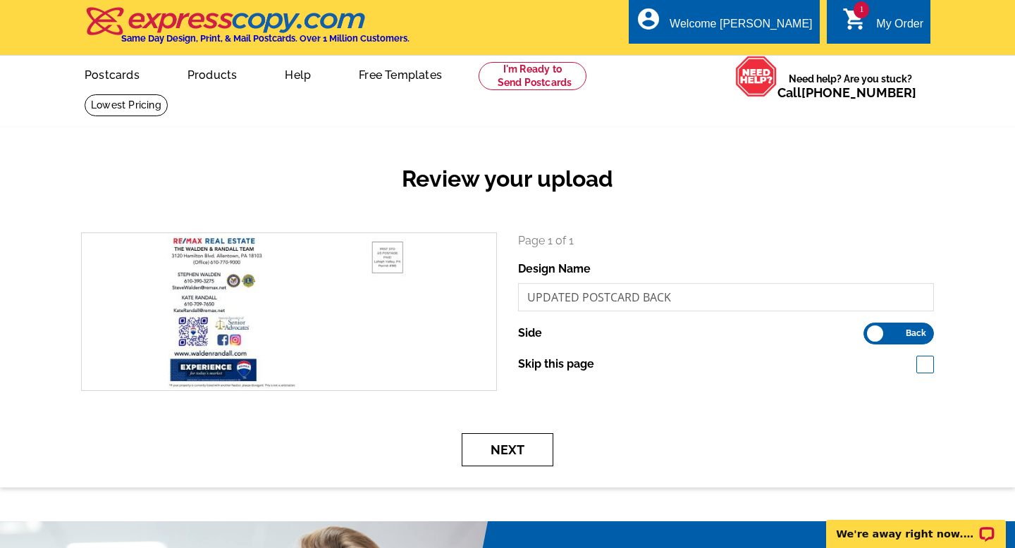
click at [547, 466] on button "Next" at bounding box center [508, 450] width 92 height 33
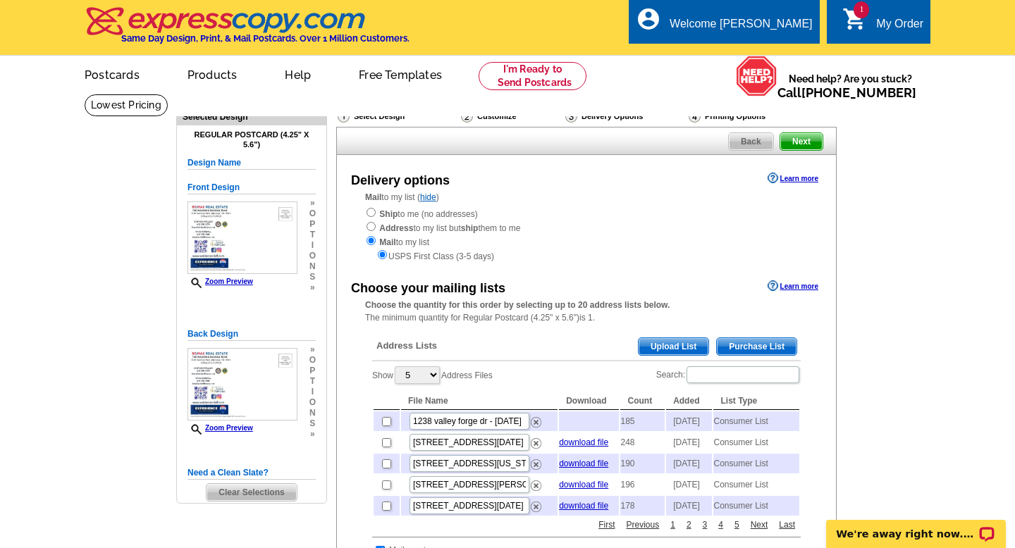
scroll to position [44, 0]
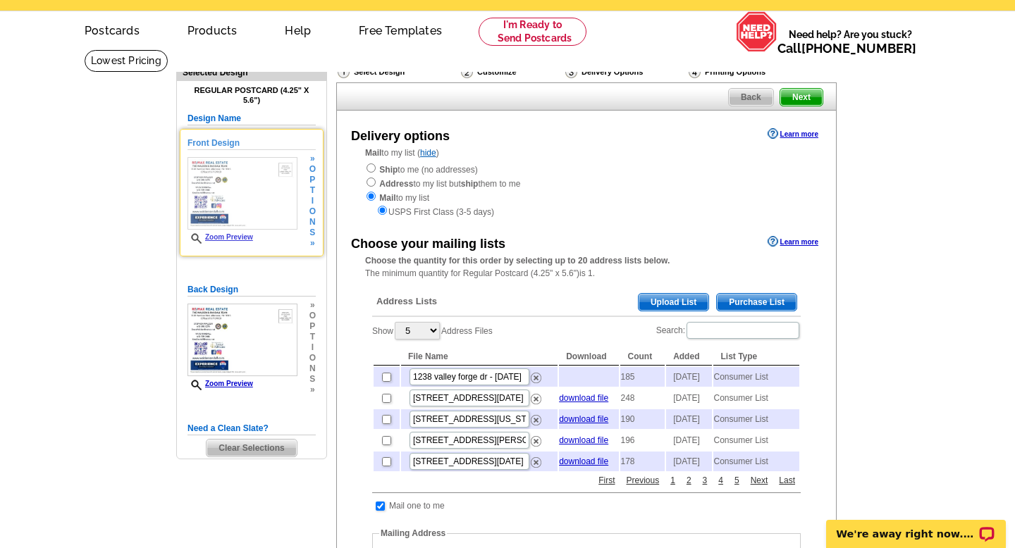
click at [308, 211] on div "» o p t i o n s »" at bounding box center [311, 201] width 10 height 95
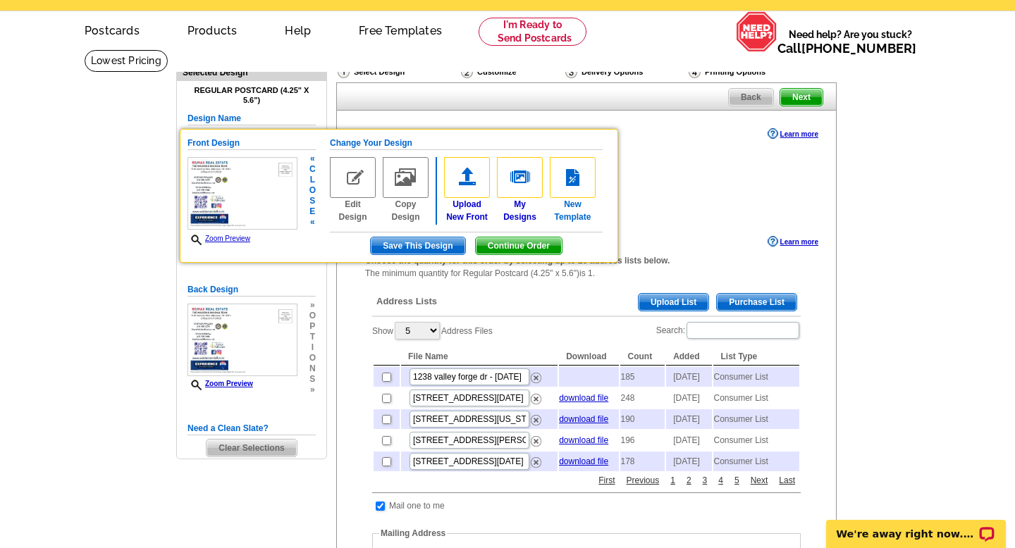
click at [558, 193] on img at bounding box center [573, 177] width 46 height 41
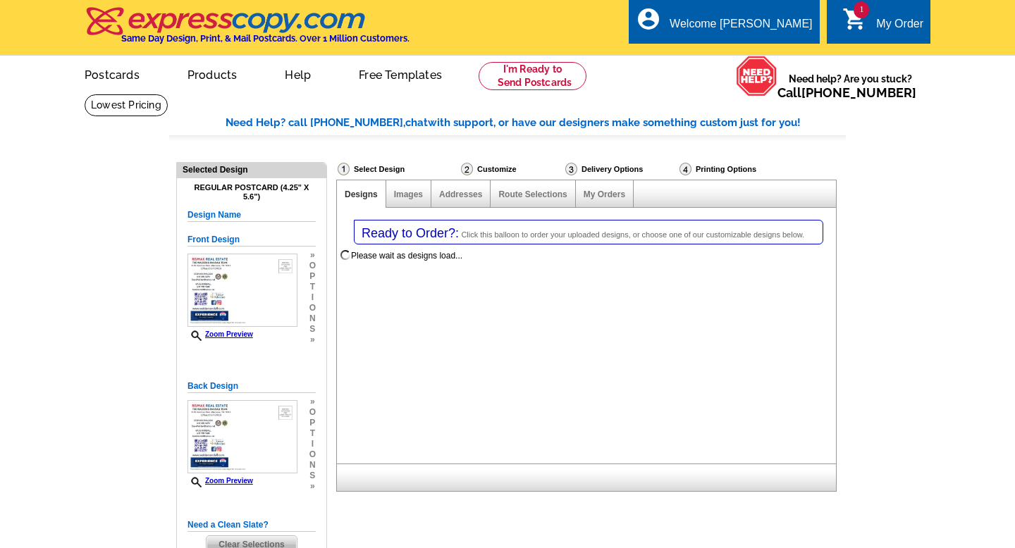
select select "1"
select select "785"
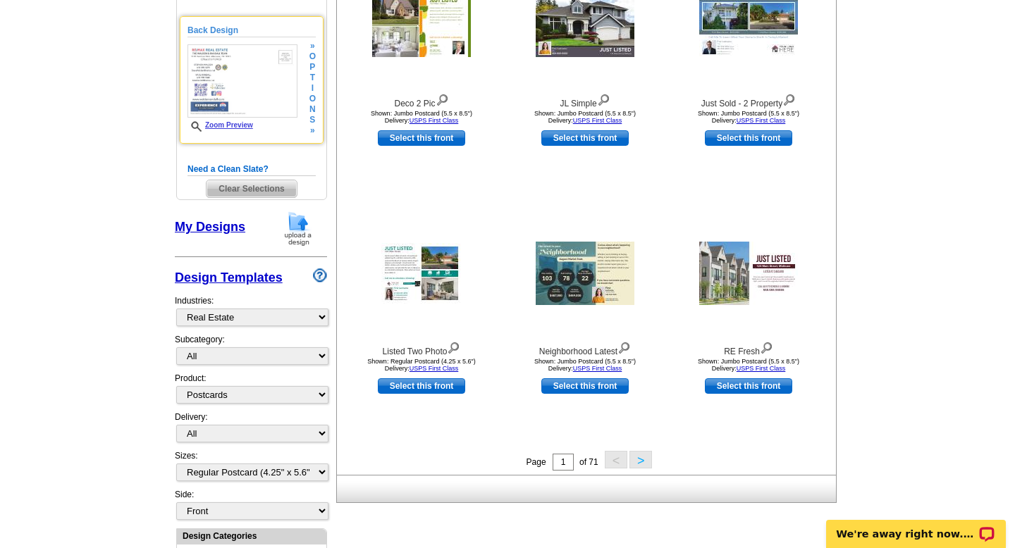
scroll to position [357, 0]
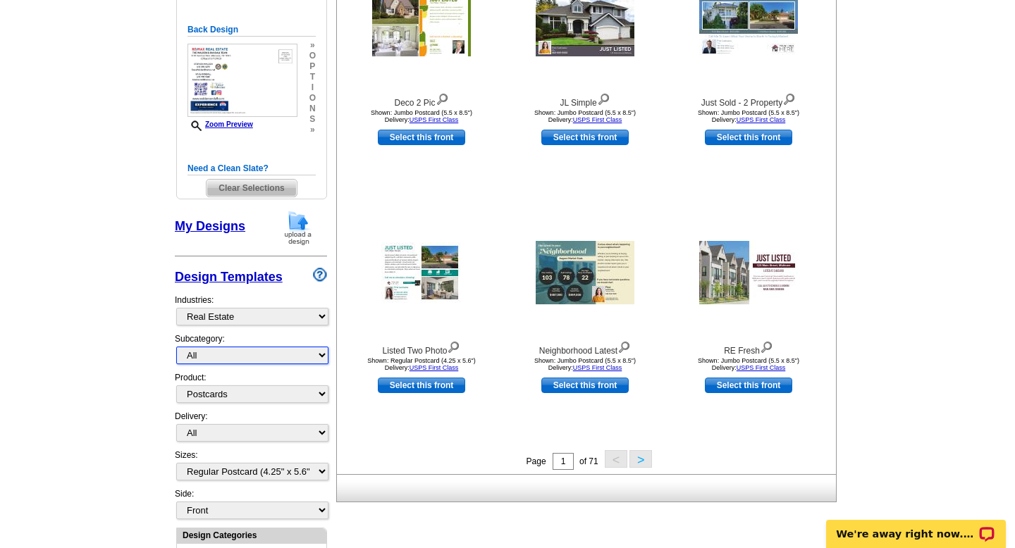
click at [307, 359] on select "All RE/MAX® Referrals [PERSON_NAME]® Berkshire Hathaway Home Services Century 2…" at bounding box center [252, 356] width 152 height 18
select select "789"
click at [176, 347] on select "All RE/MAX® Referrals [PERSON_NAME]® Berkshire Hathaway Home Services Century 2…" at bounding box center [252, 356] width 152 height 18
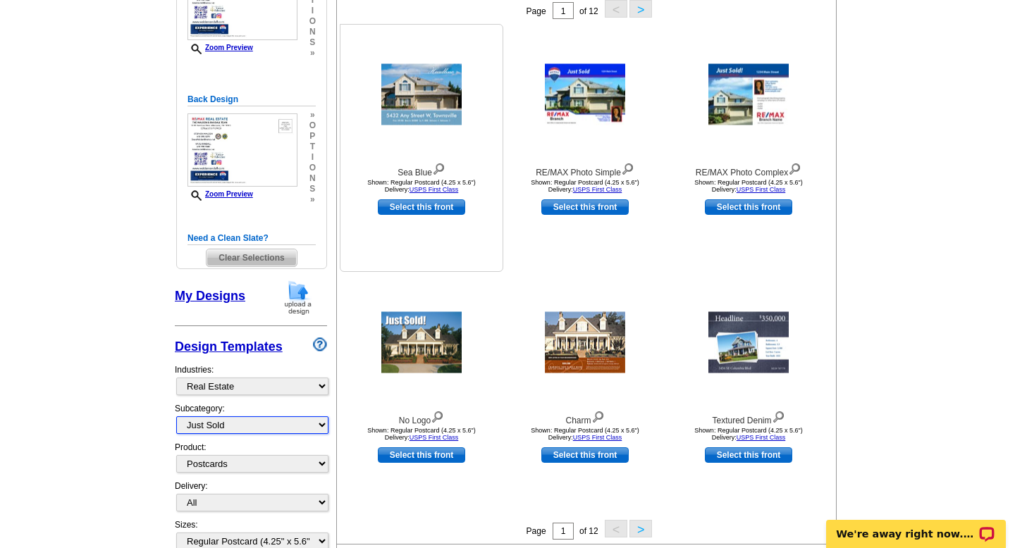
scroll to position [289, 0]
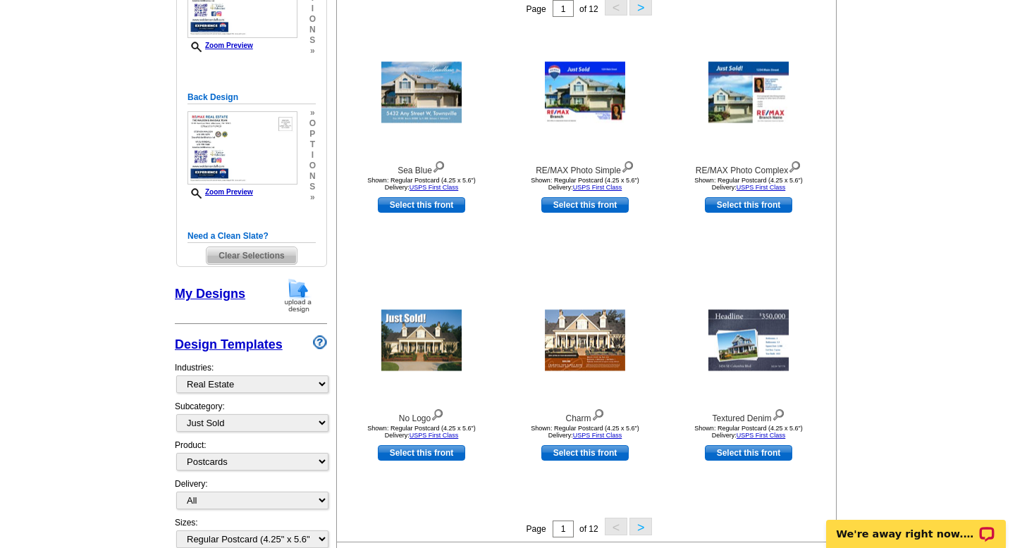
click at [635, 530] on button ">" at bounding box center [640, 527] width 23 height 18
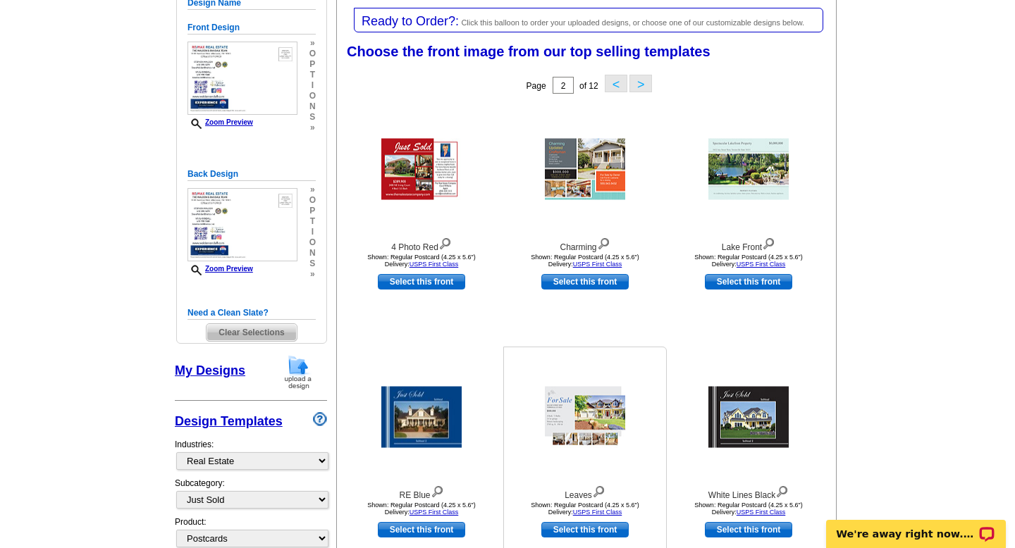
scroll to position [390, 0]
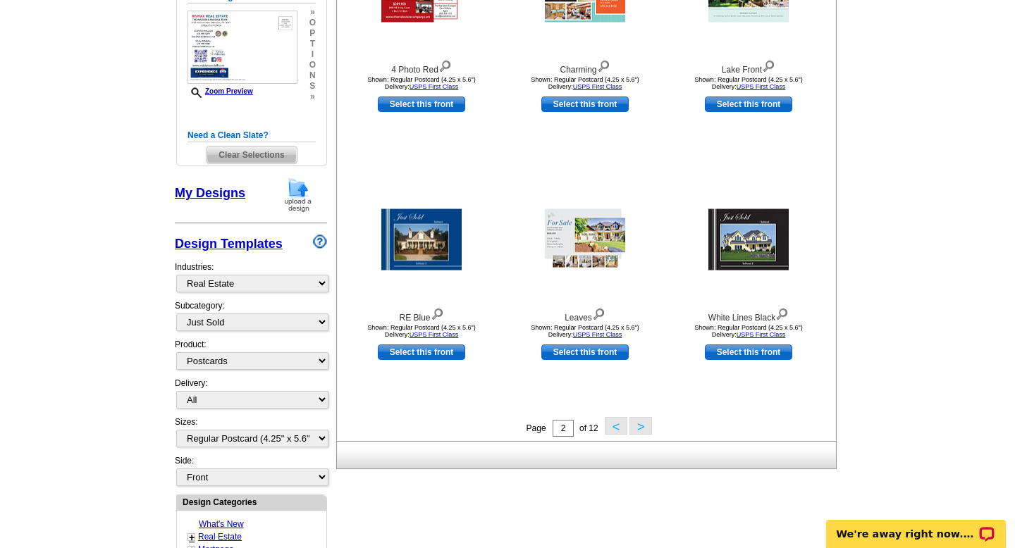
click at [648, 424] on button ">" at bounding box center [640, 426] width 23 height 18
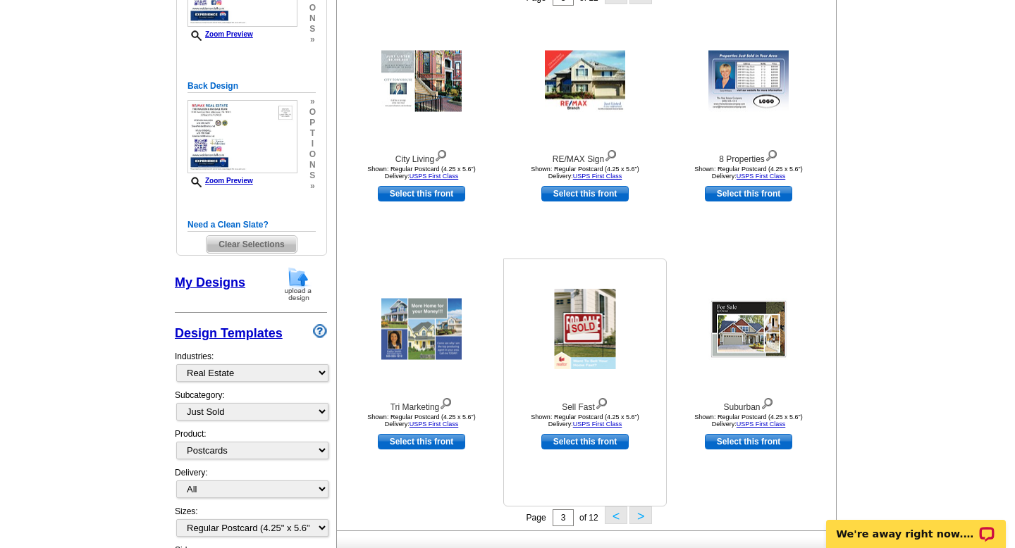
scroll to position [393, 0]
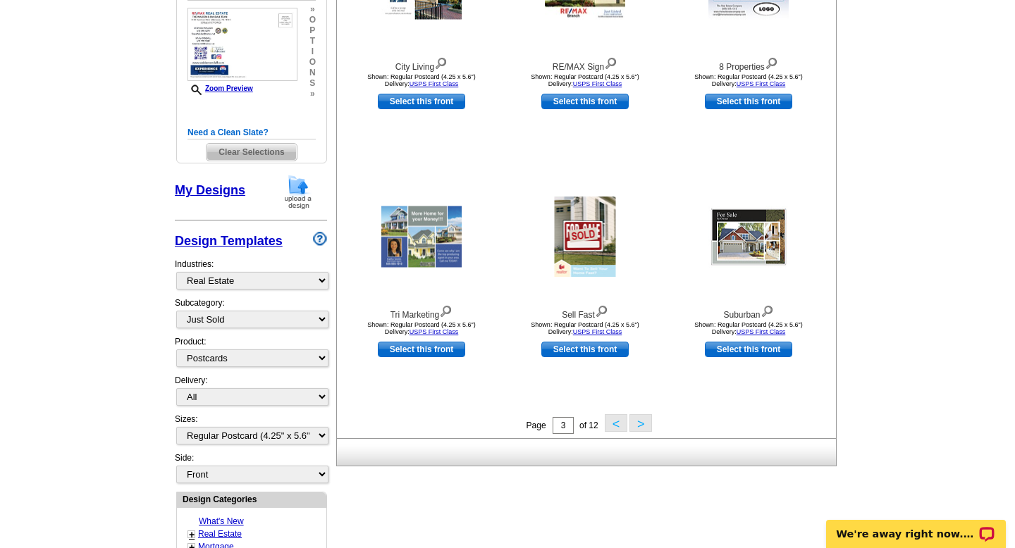
click at [643, 427] on button ">" at bounding box center [640, 423] width 23 height 18
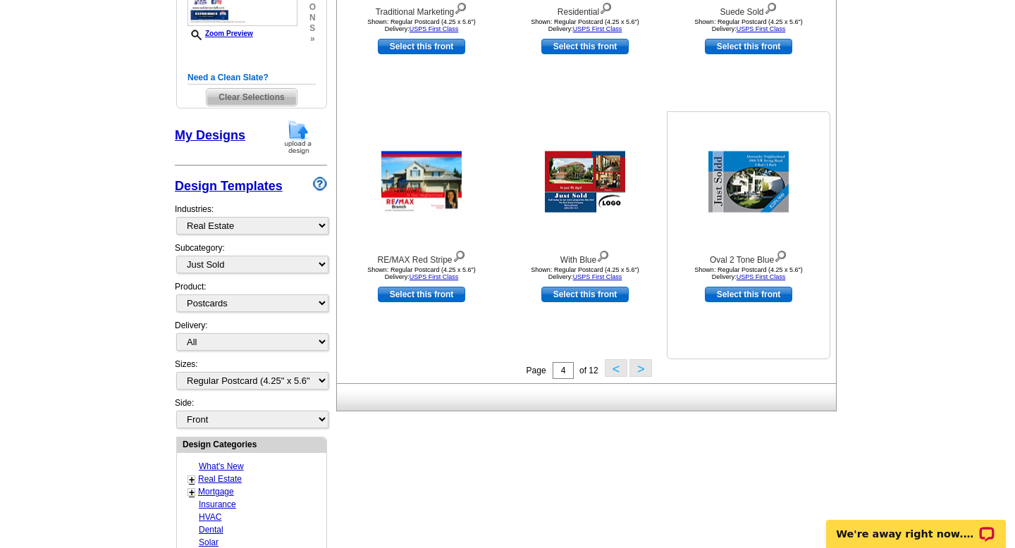
scroll to position [469, 0]
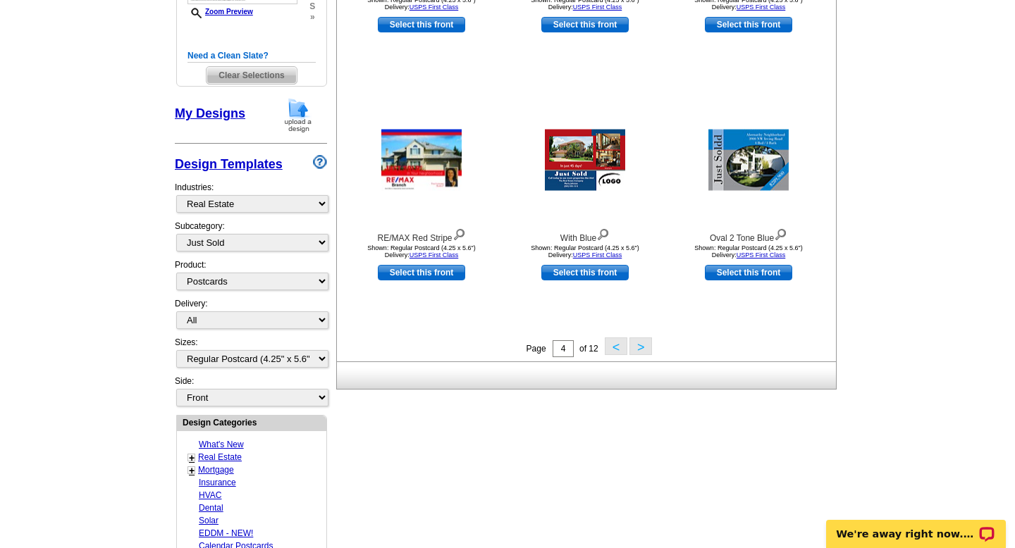
click at [644, 344] on button ">" at bounding box center [640, 347] width 23 height 18
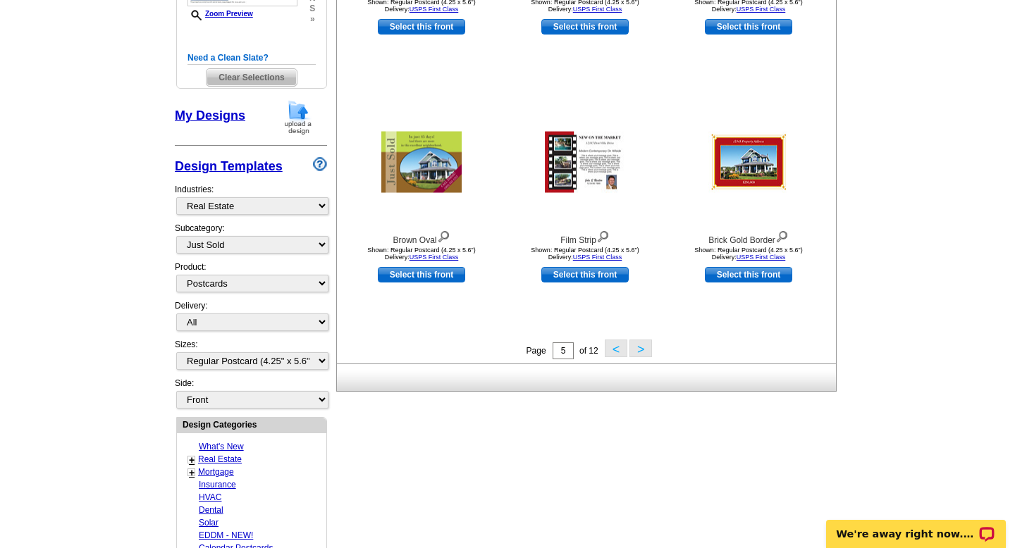
scroll to position [504, 0]
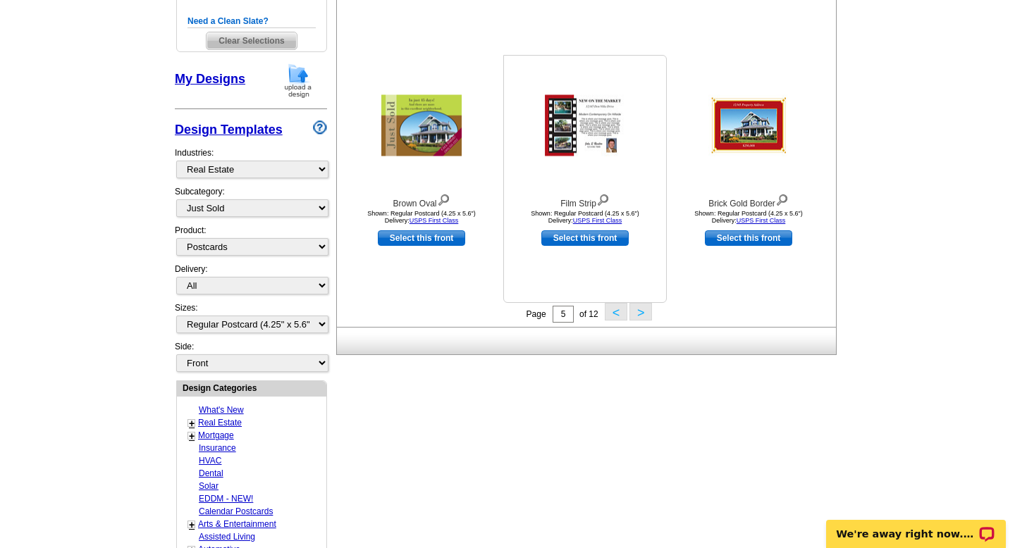
click at [639, 303] on div "Film Strip Shown: Regular Postcard (4.25 x 5.6") Delivery: USPS First Class Sel…" at bounding box center [585, 179] width 164 height 248
click at [639, 309] on button ">" at bounding box center [640, 312] width 23 height 18
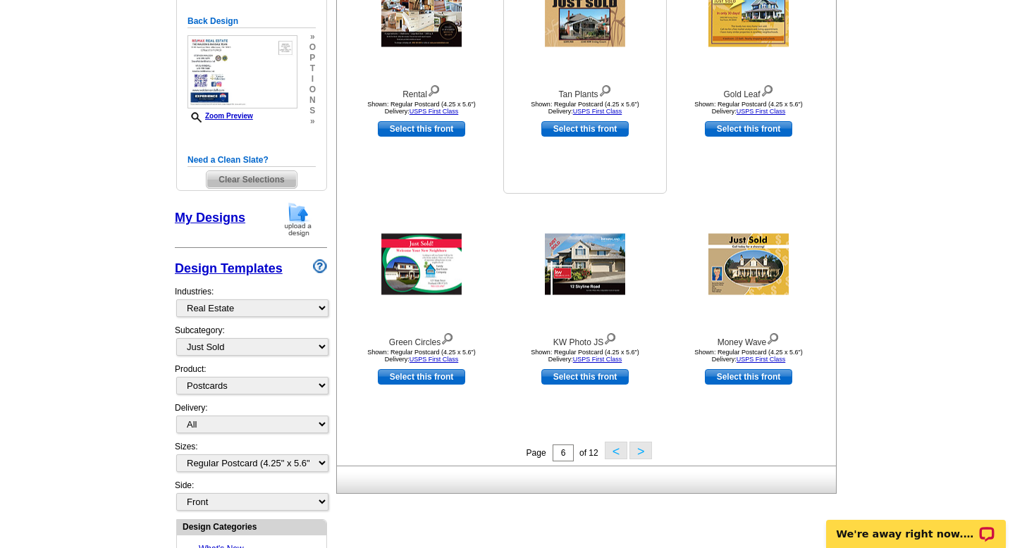
scroll to position [512, 0]
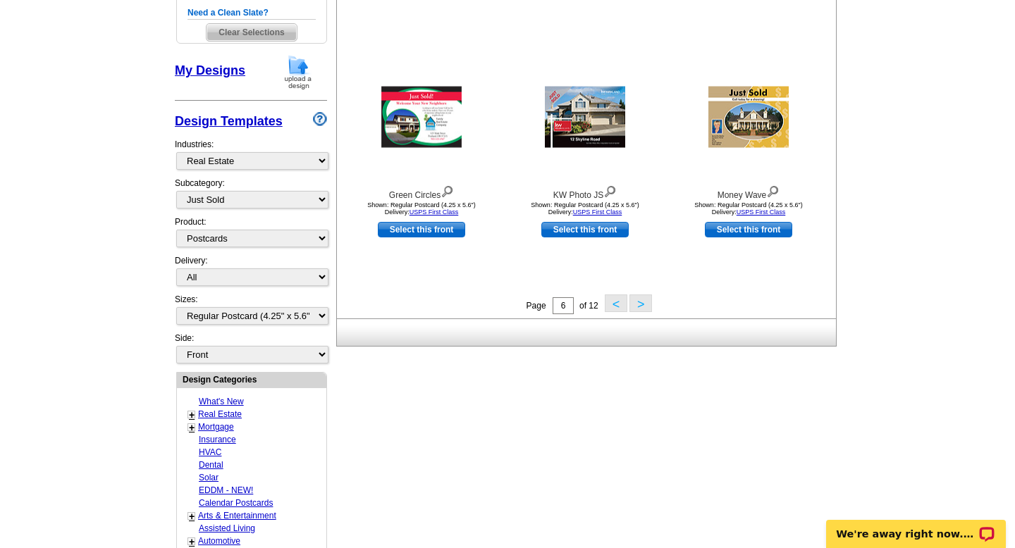
click at [639, 302] on button ">" at bounding box center [640, 304] width 23 height 18
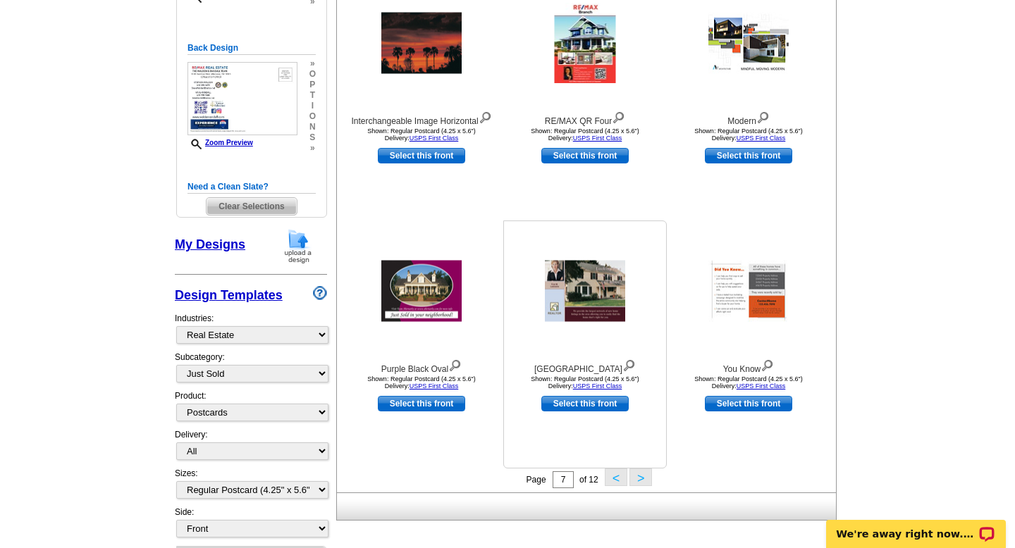
scroll to position [346, 0]
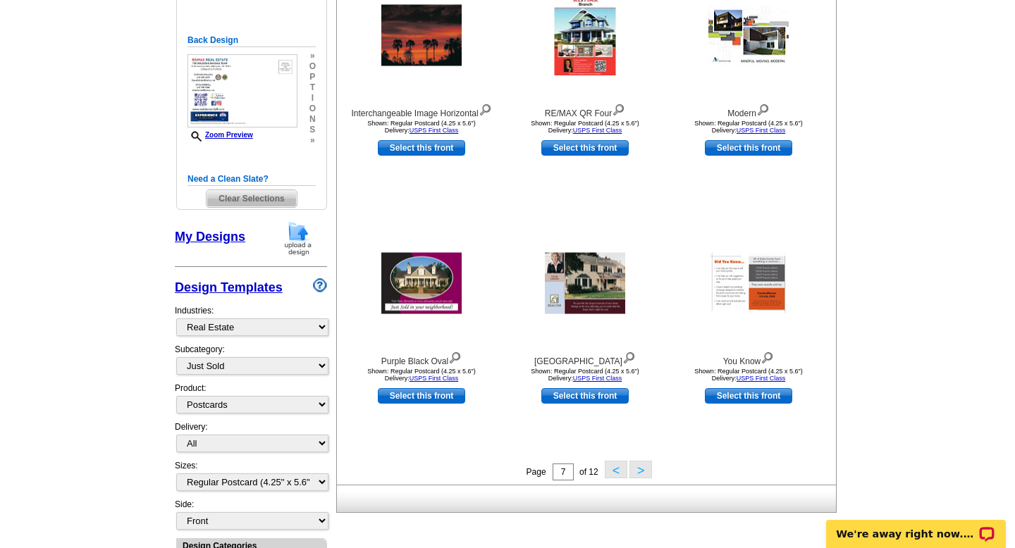
click at [637, 471] on button ">" at bounding box center [640, 470] width 23 height 18
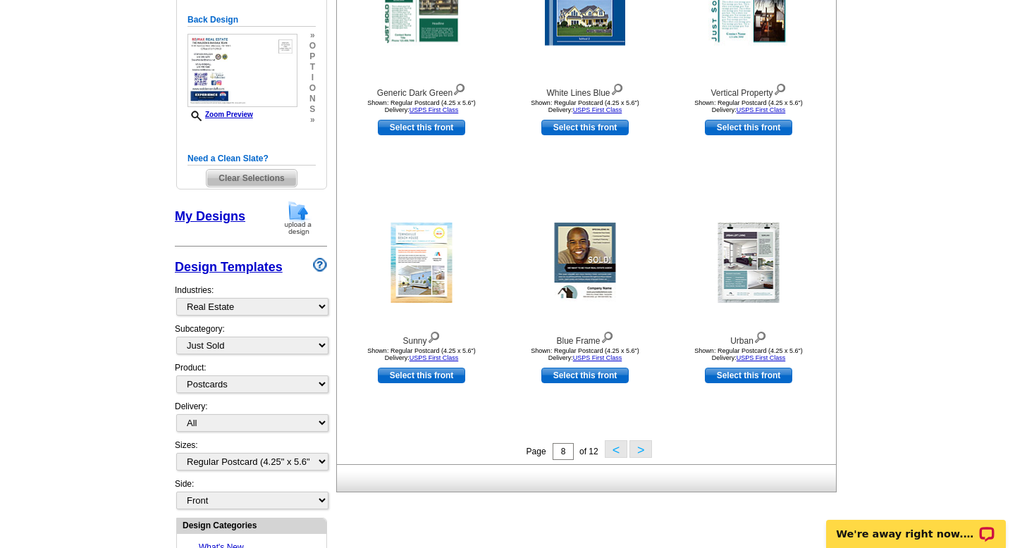
scroll to position [386, 0]
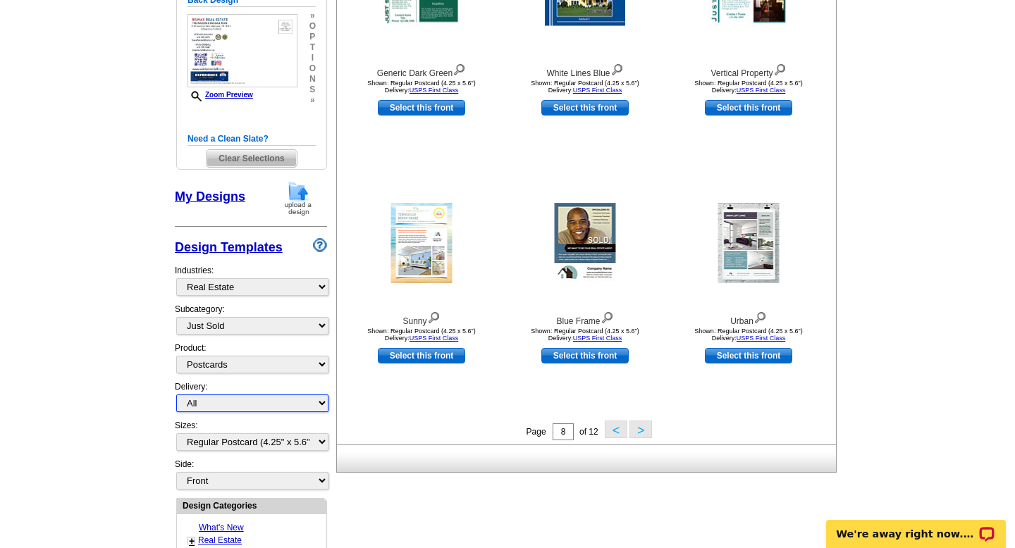
click at [317, 402] on select "All First Class Mail Shipped to Me EDDM Save 66% on Postage" at bounding box center [252, 404] width 152 height 18
click at [637, 431] on button ">" at bounding box center [640, 430] width 23 height 18
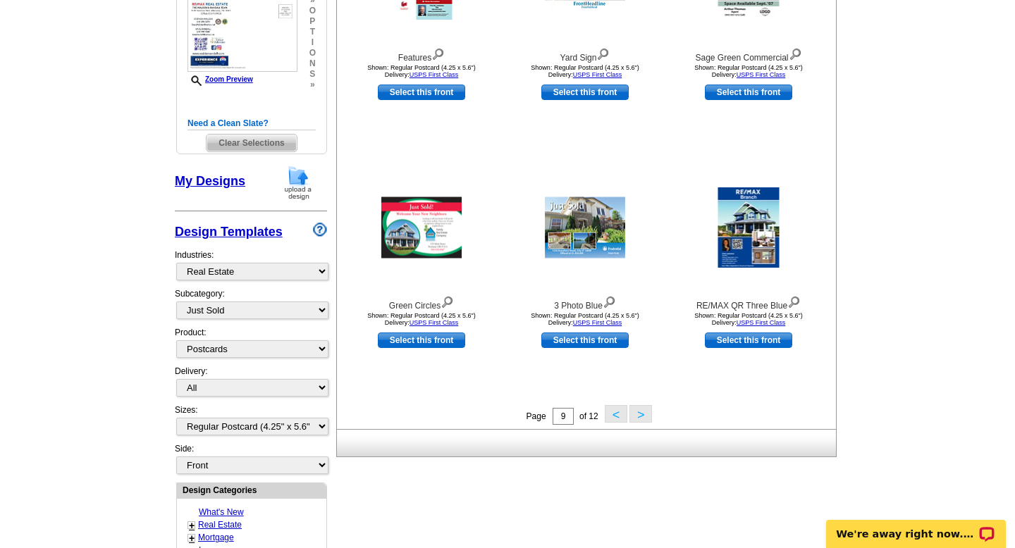
scroll to position [407, 0]
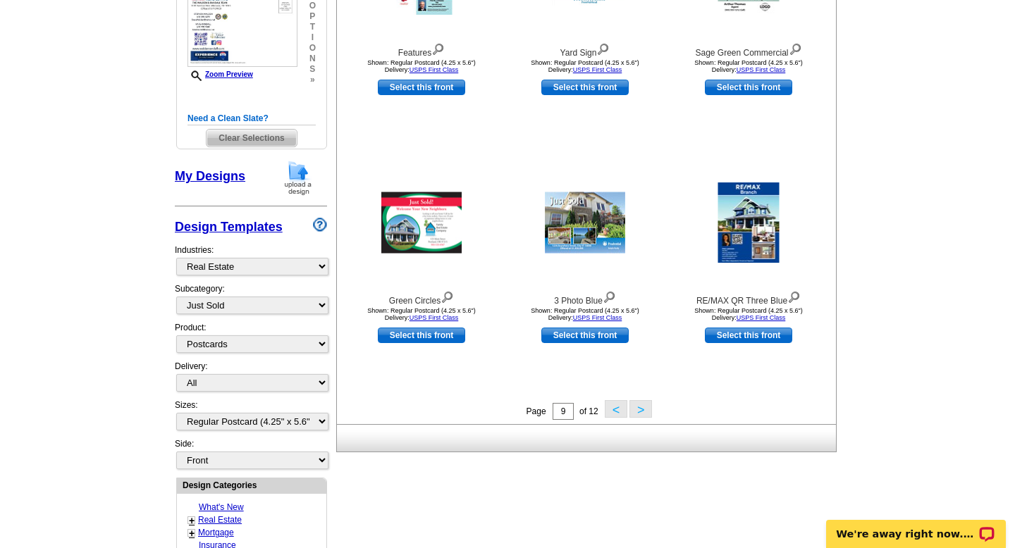
click at [637, 412] on button ">" at bounding box center [640, 409] width 23 height 18
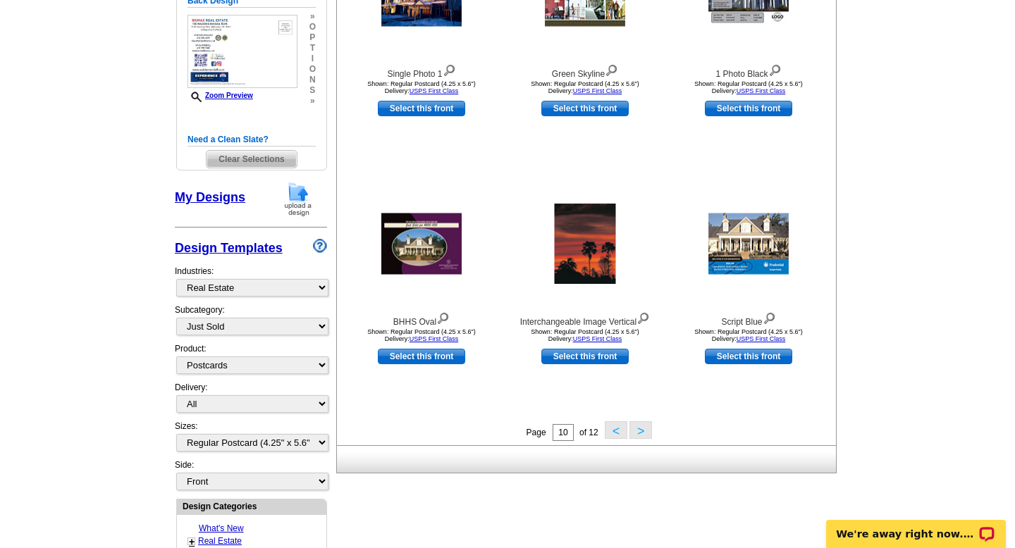
scroll to position [441, 0]
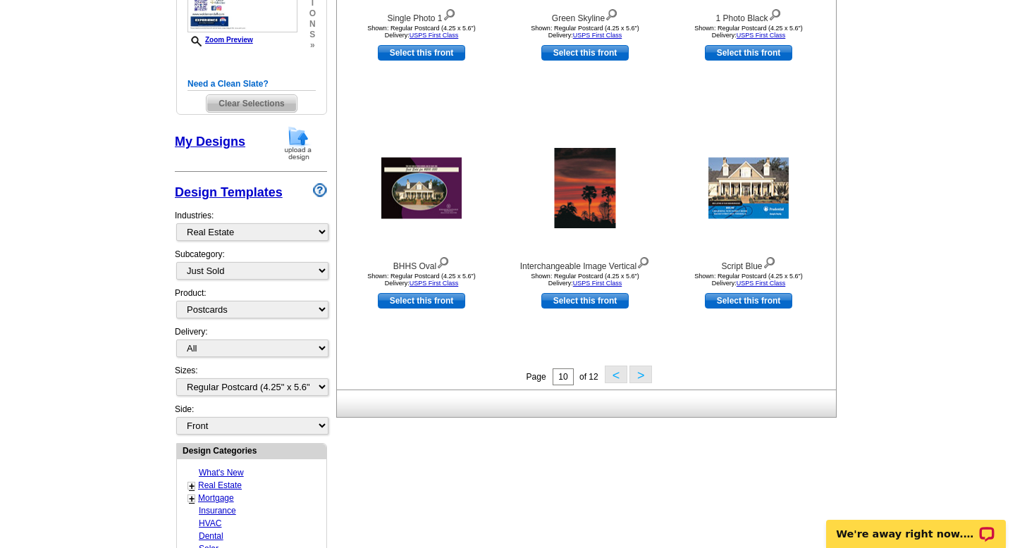
click at [639, 376] on button ">" at bounding box center [640, 375] width 23 height 18
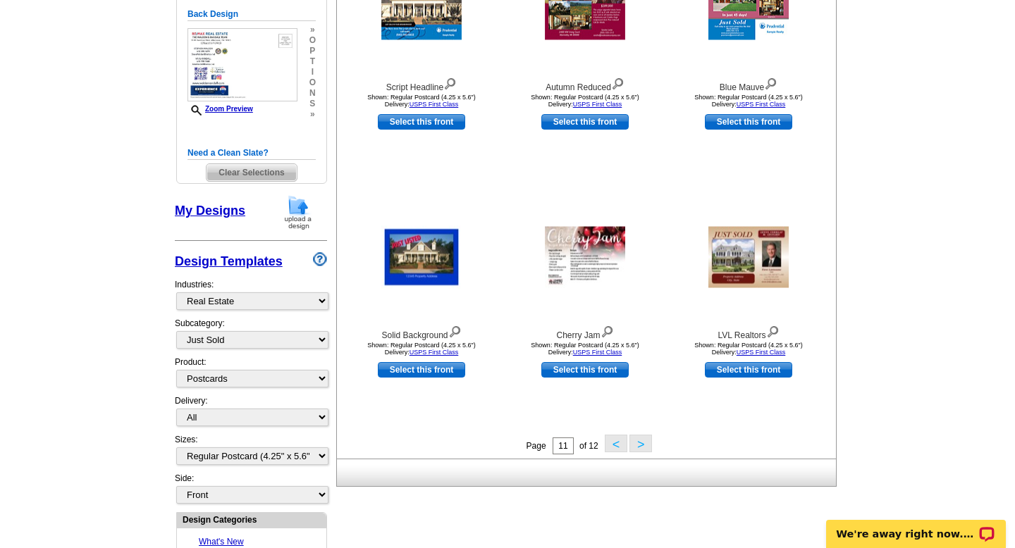
scroll to position [390, 0]
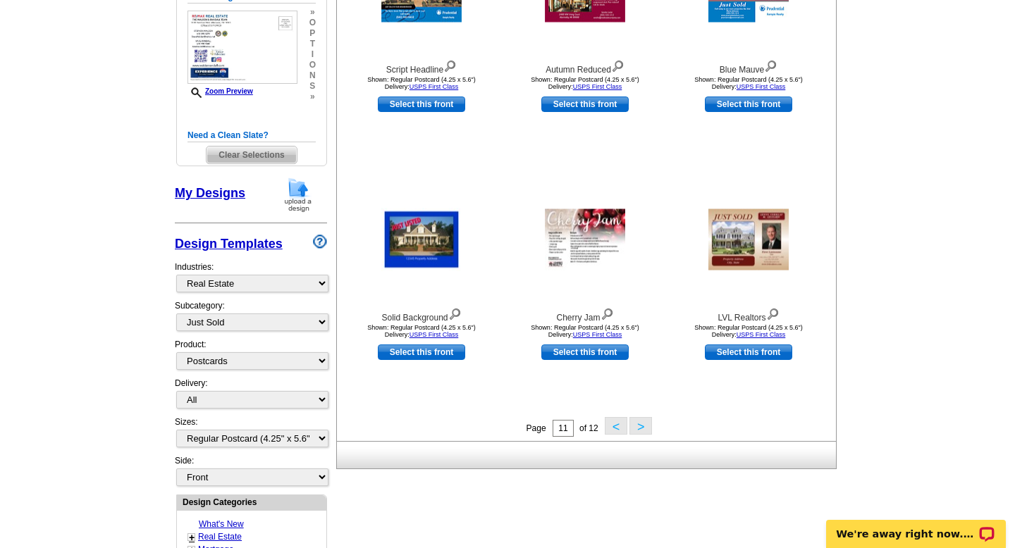
click at [641, 427] on button ">" at bounding box center [640, 426] width 23 height 18
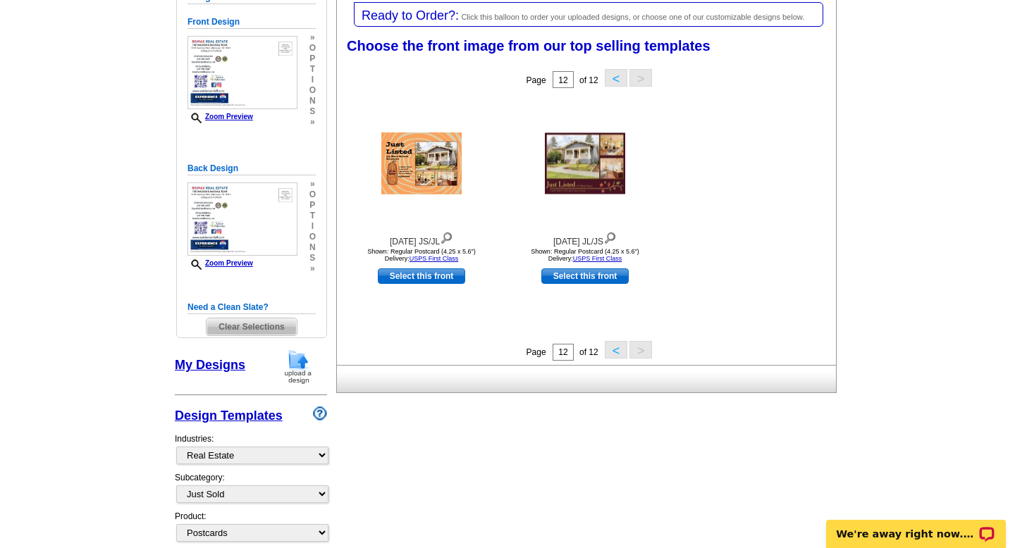
scroll to position [216, 0]
